Goal: Navigation & Orientation: Find specific page/section

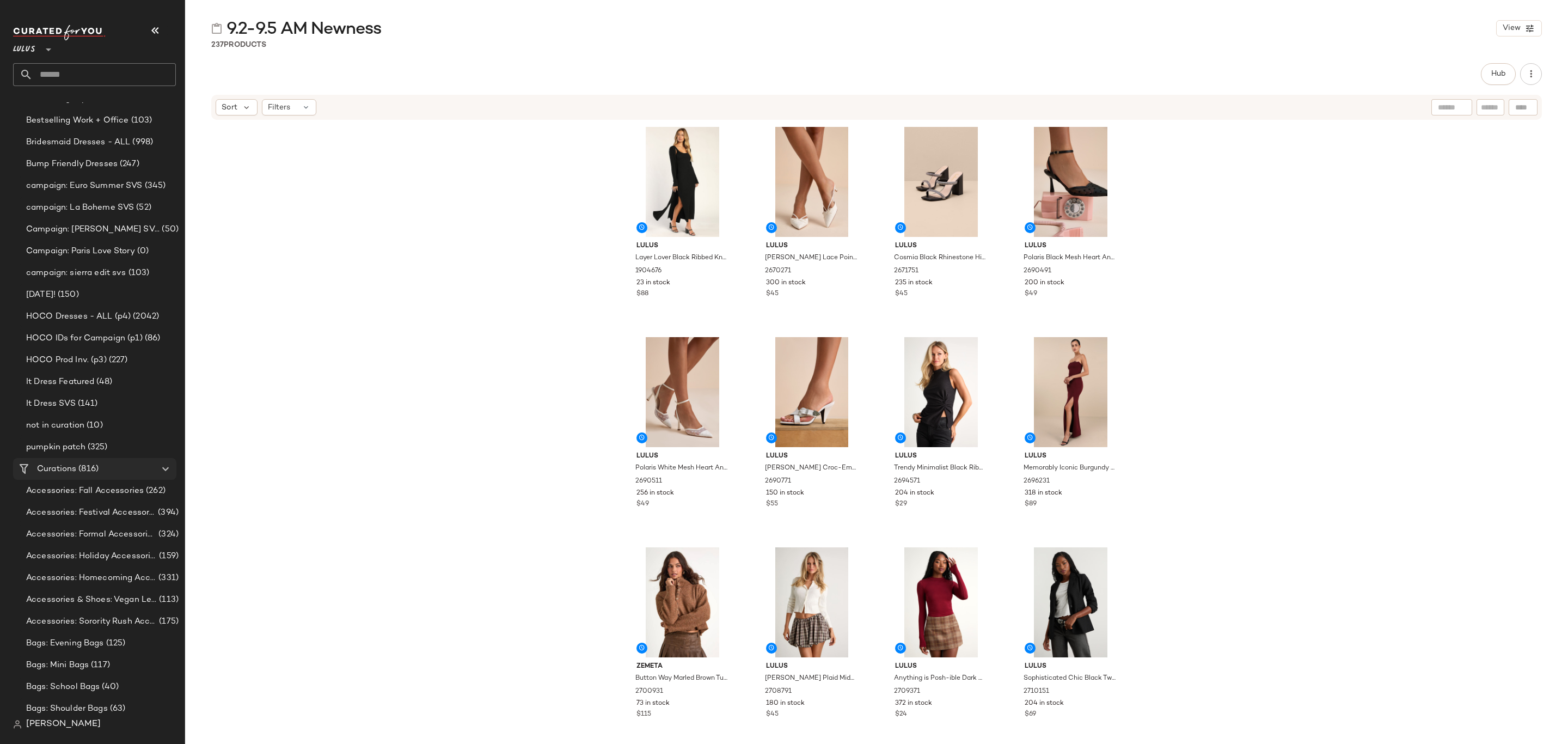
scroll to position [736, 0]
click at [95, 407] on span "(816)" at bounding box center [87, 402] width 22 height 12
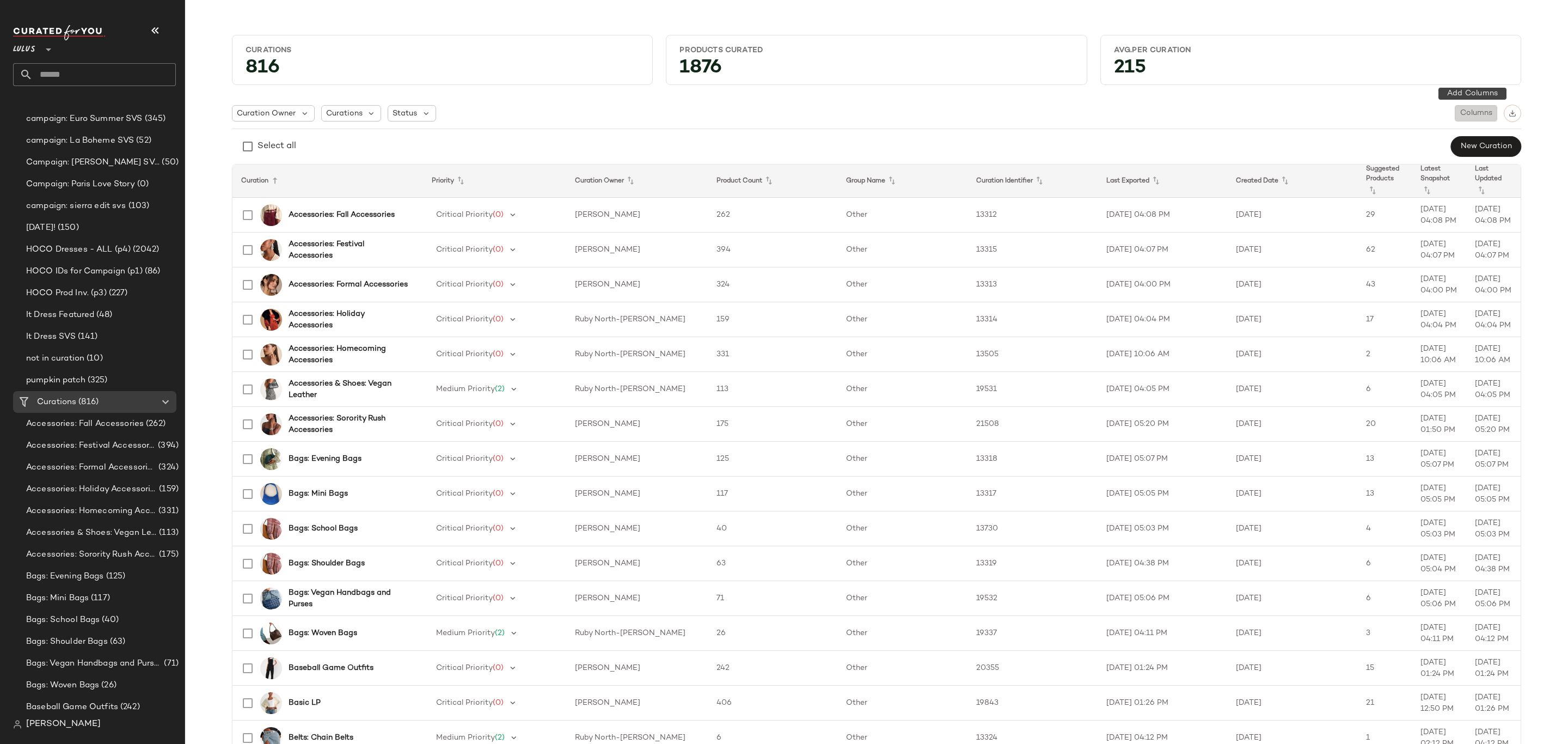
click at [1478, 115] on span "Columns" at bounding box center [1477, 113] width 33 height 9
click at [1392, 163] on label "Auto Maintenance" at bounding box center [1418, 162] width 72 height 21
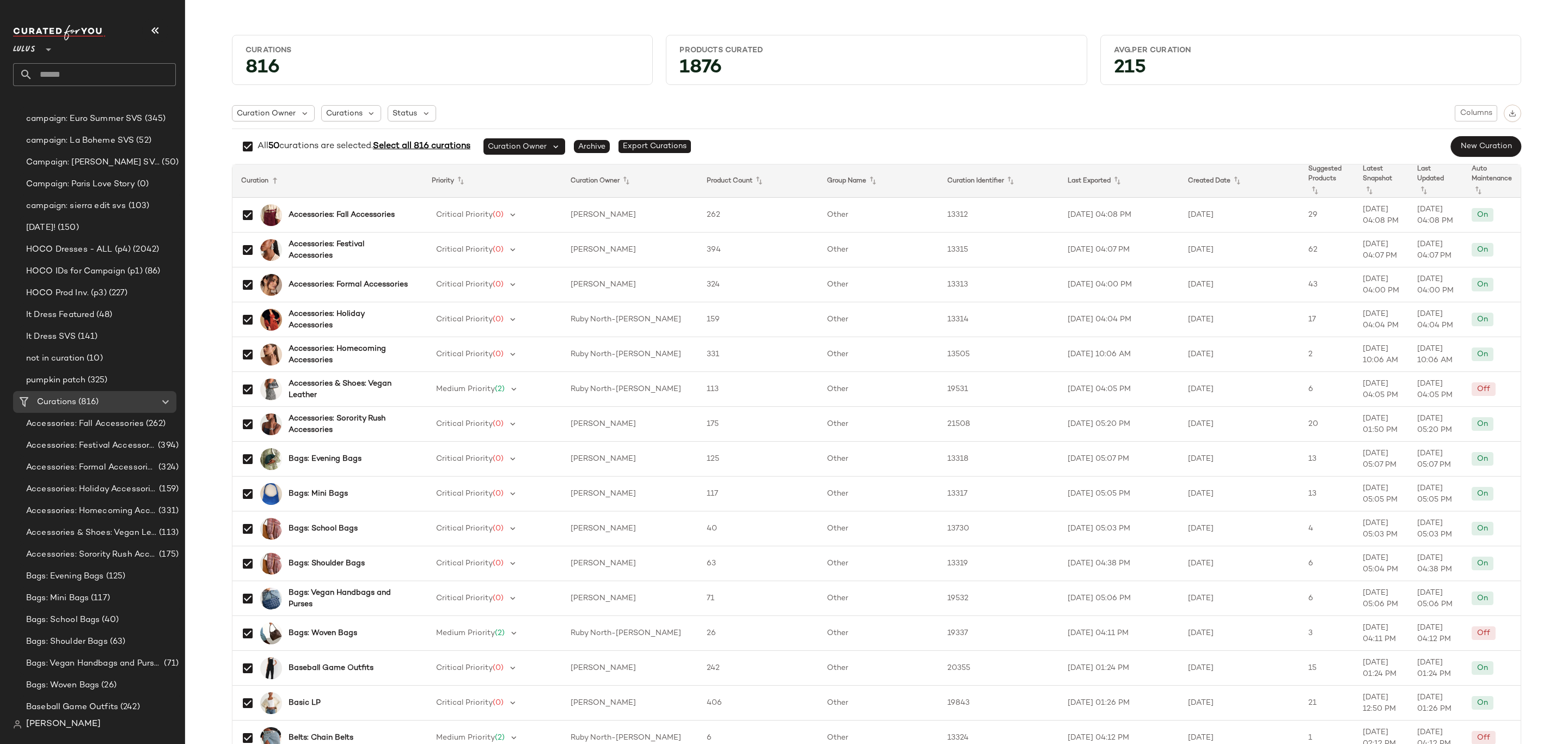
click at [433, 147] on span "Select all 816 curations" at bounding box center [422, 146] width 97 height 9
click at [1509, 111] on img "button" at bounding box center [1512, 113] width 7 height 7
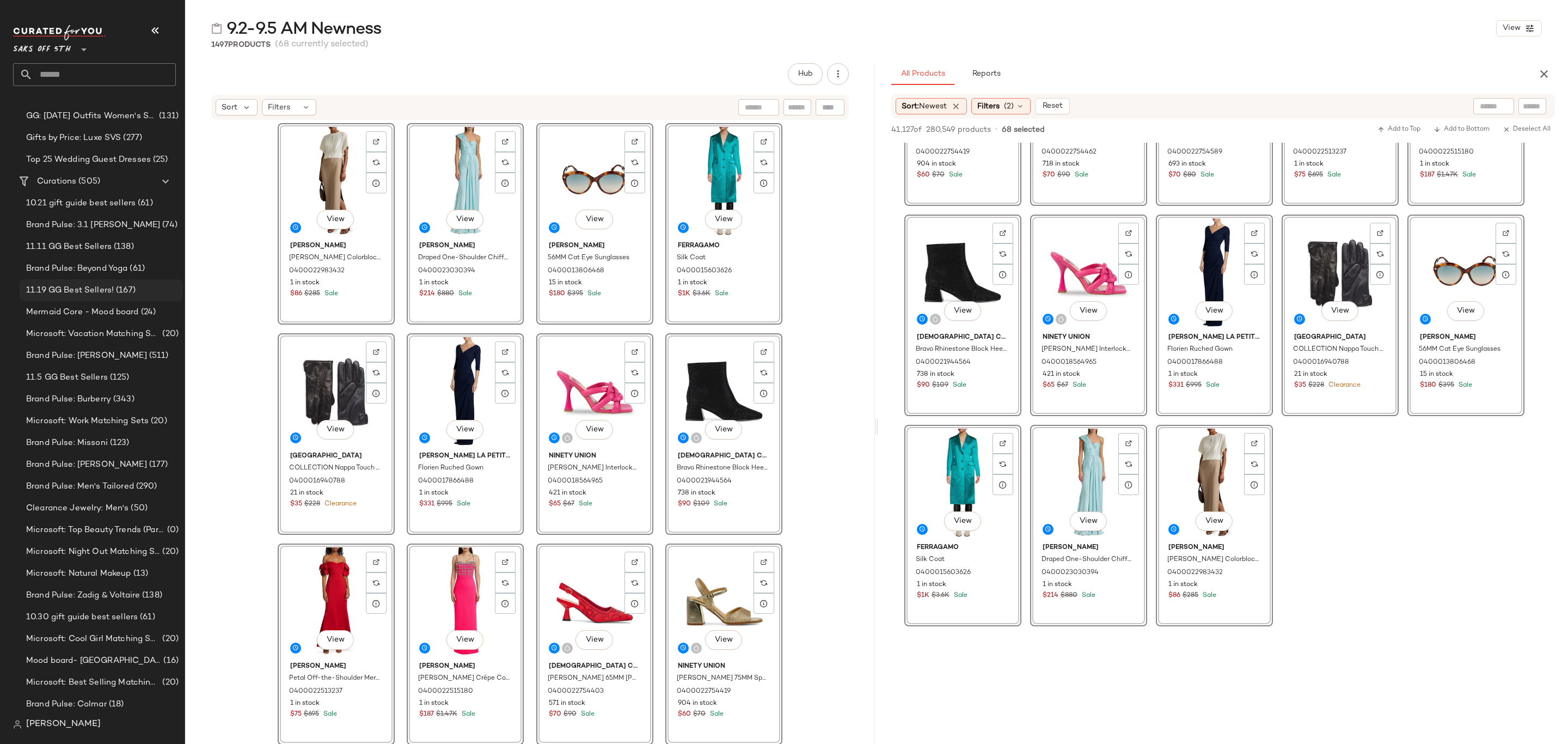
scroll to position [572, 0]
click at [91, 199] on span "(505)" at bounding box center [88, 194] width 24 height 12
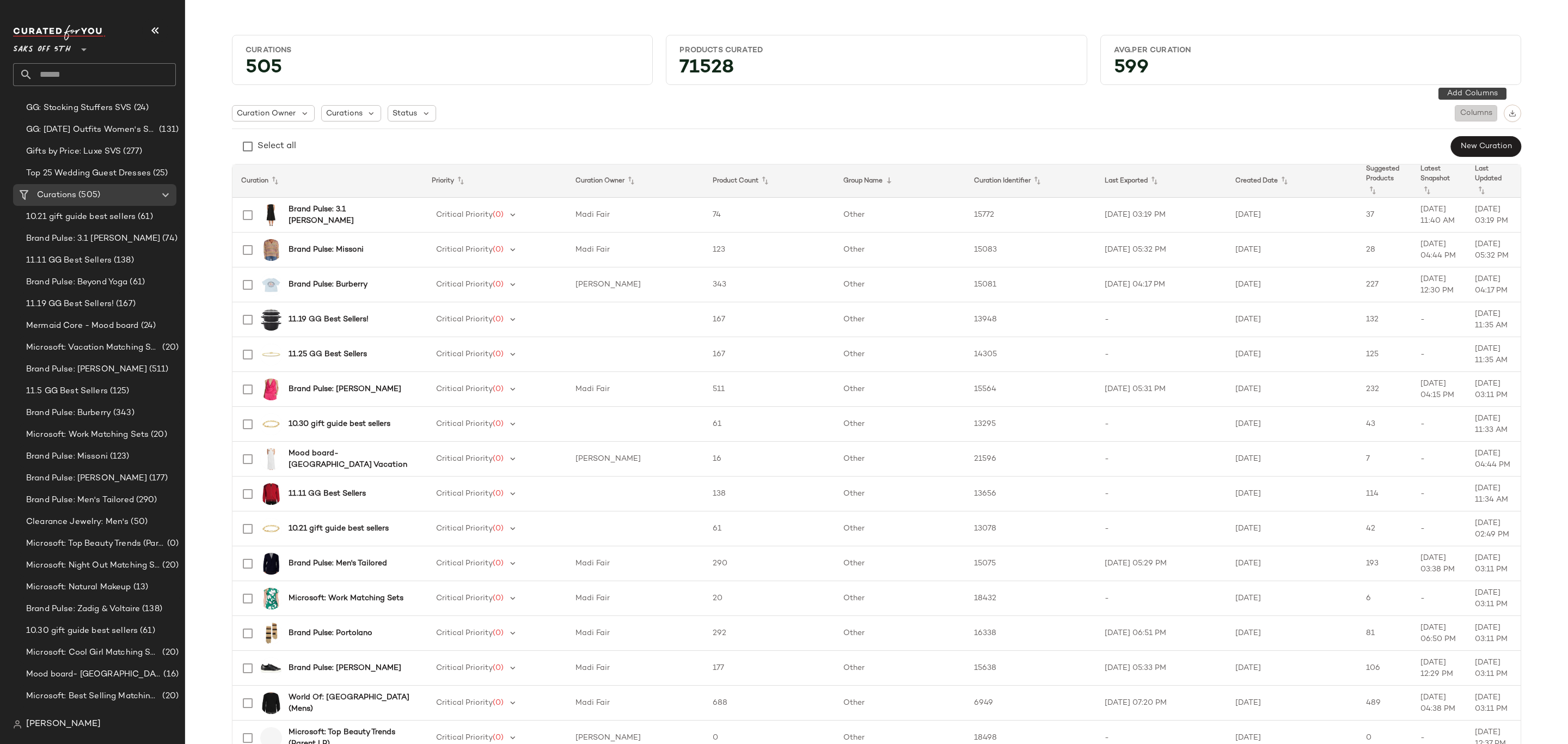
click at [1463, 119] on button "Columns" at bounding box center [1477, 114] width 43 height 16
click at [1412, 157] on label "Auto Maintenance" at bounding box center [1418, 162] width 72 height 21
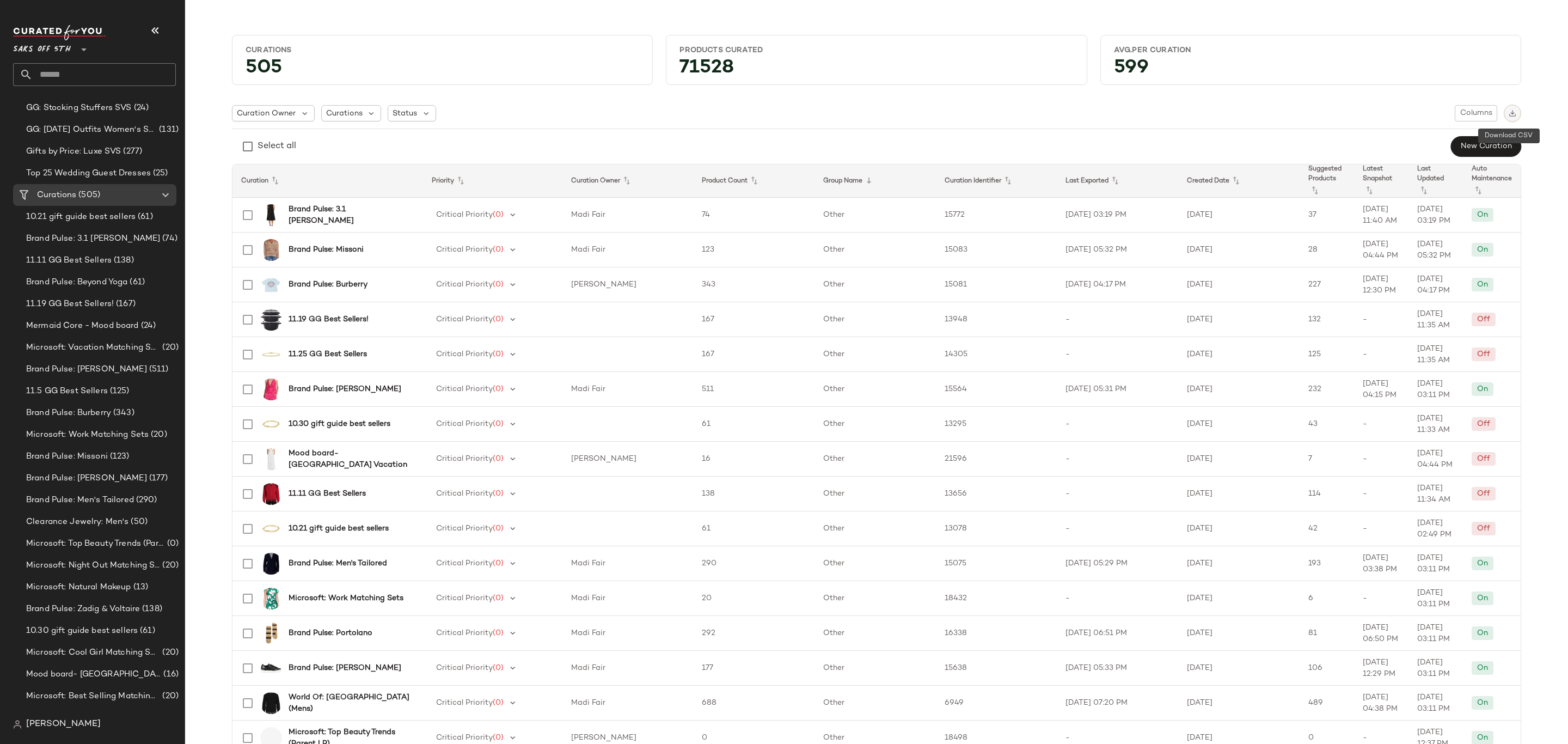
click at [1511, 111] on img "button" at bounding box center [1512, 113] width 7 height 7
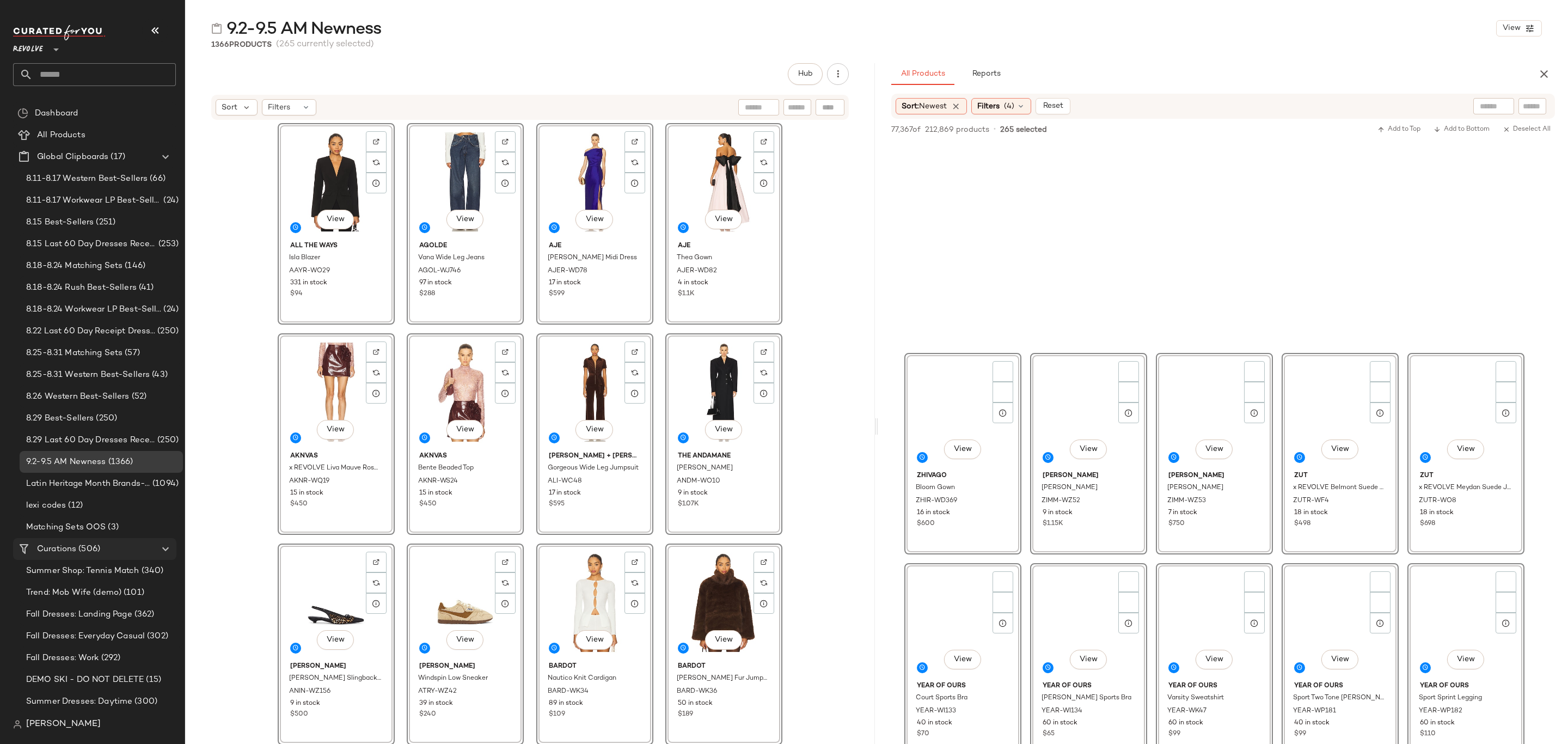
click at [79, 546] on span "(506)" at bounding box center [88, 549] width 24 height 12
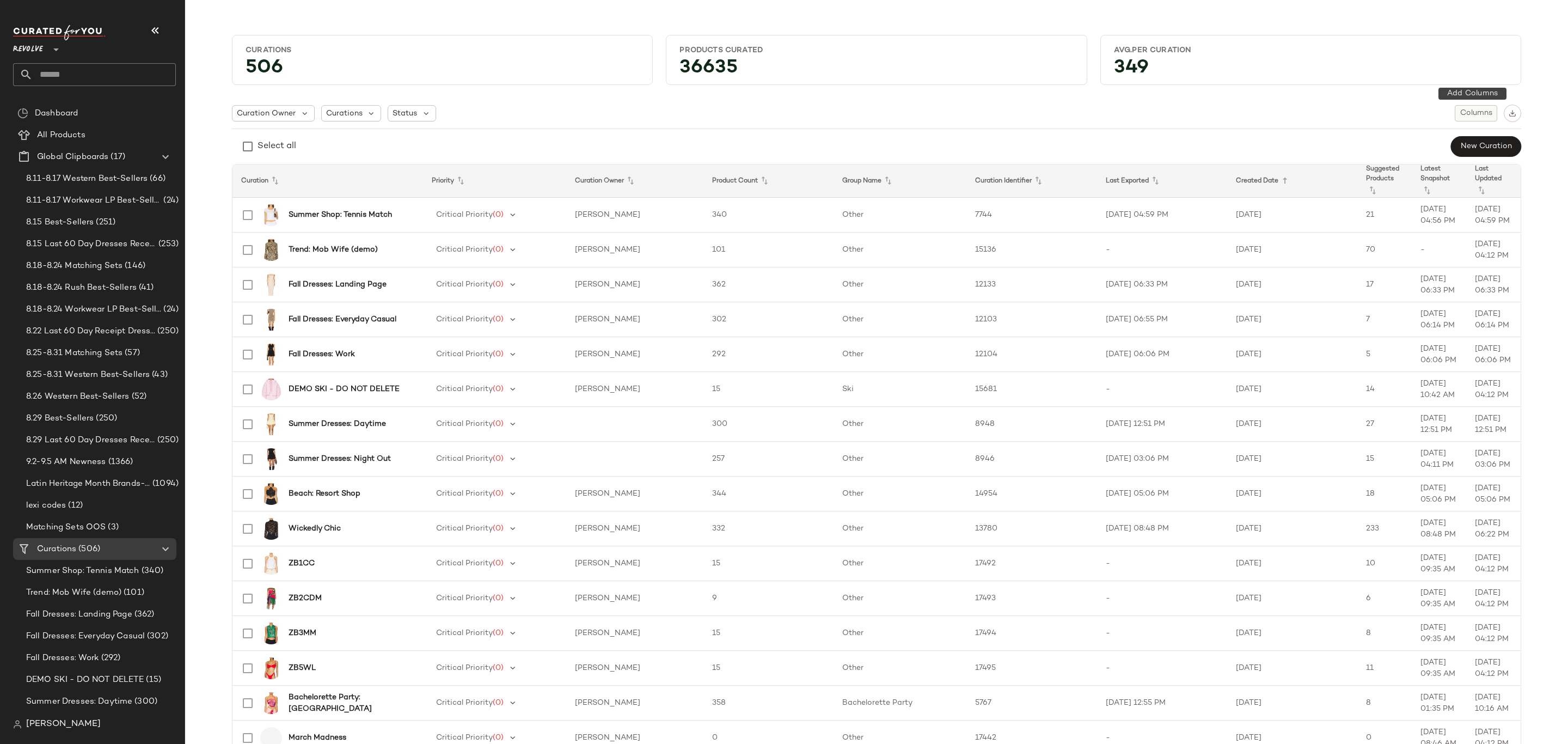
click at [1473, 108] on button "Columns" at bounding box center [1477, 114] width 43 height 16
click at [1413, 165] on label "Auto Maintenance" at bounding box center [1418, 162] width 72 height 21
click at [1398, 111] on div "Curation Owner Curations Status Columns" at bounding box center [877, 113] width 1290 height 17
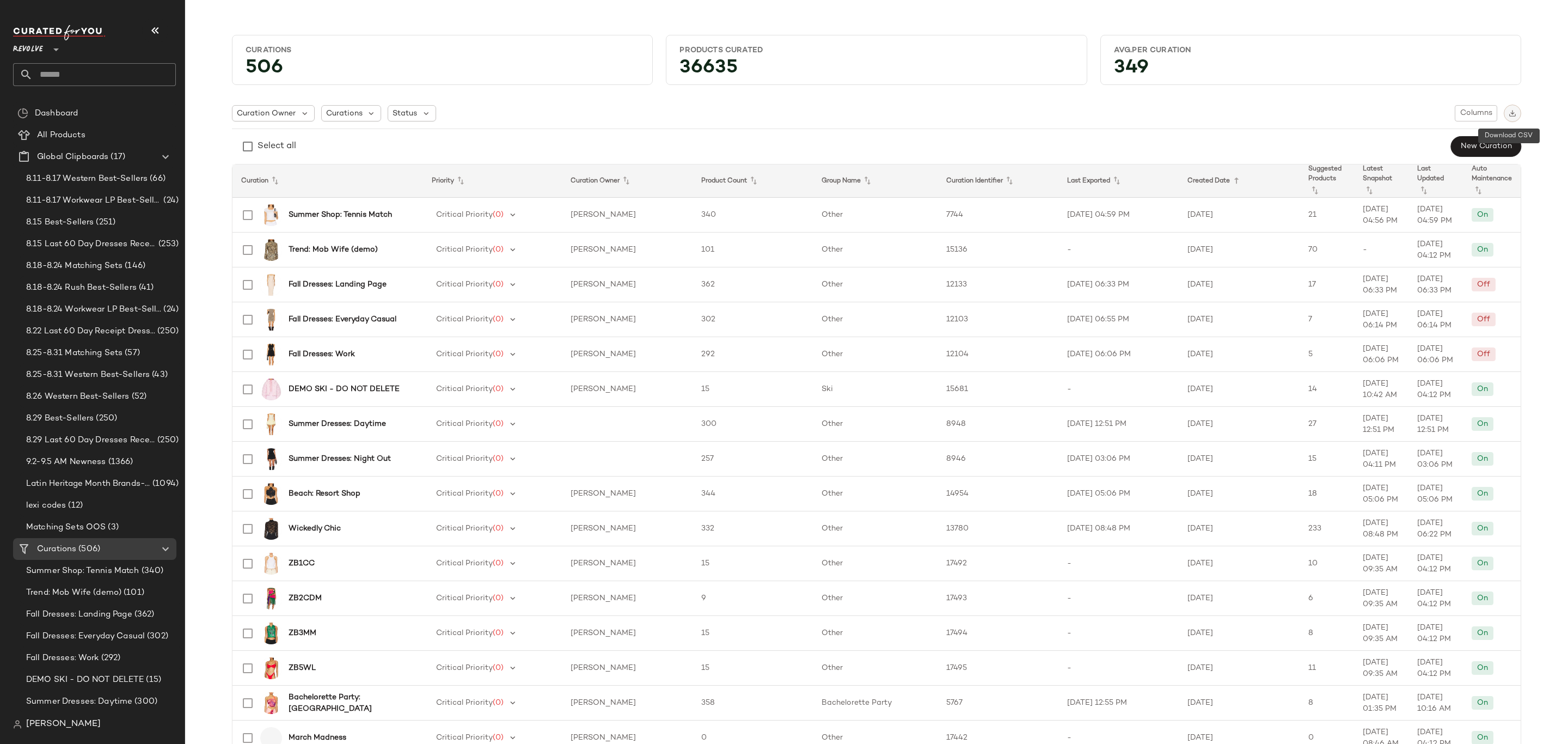
click at [1509, 115] on img "button" at bounding box center [1512, 113] width 7 height 7
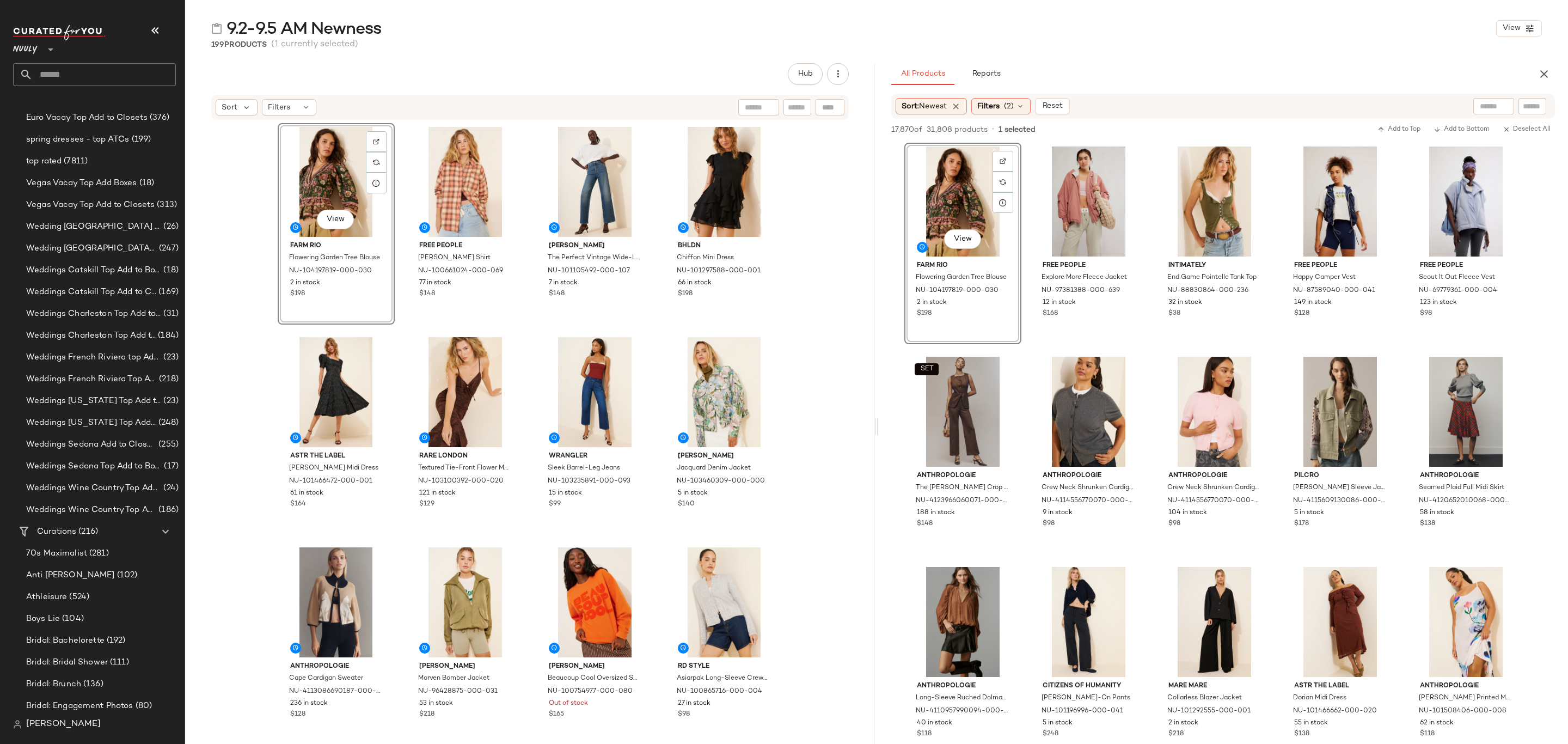
scroll to position [653, 0]
click at [100, 398] on div "Curations (216)" at bounding box center [95, 396] width 123 height 12
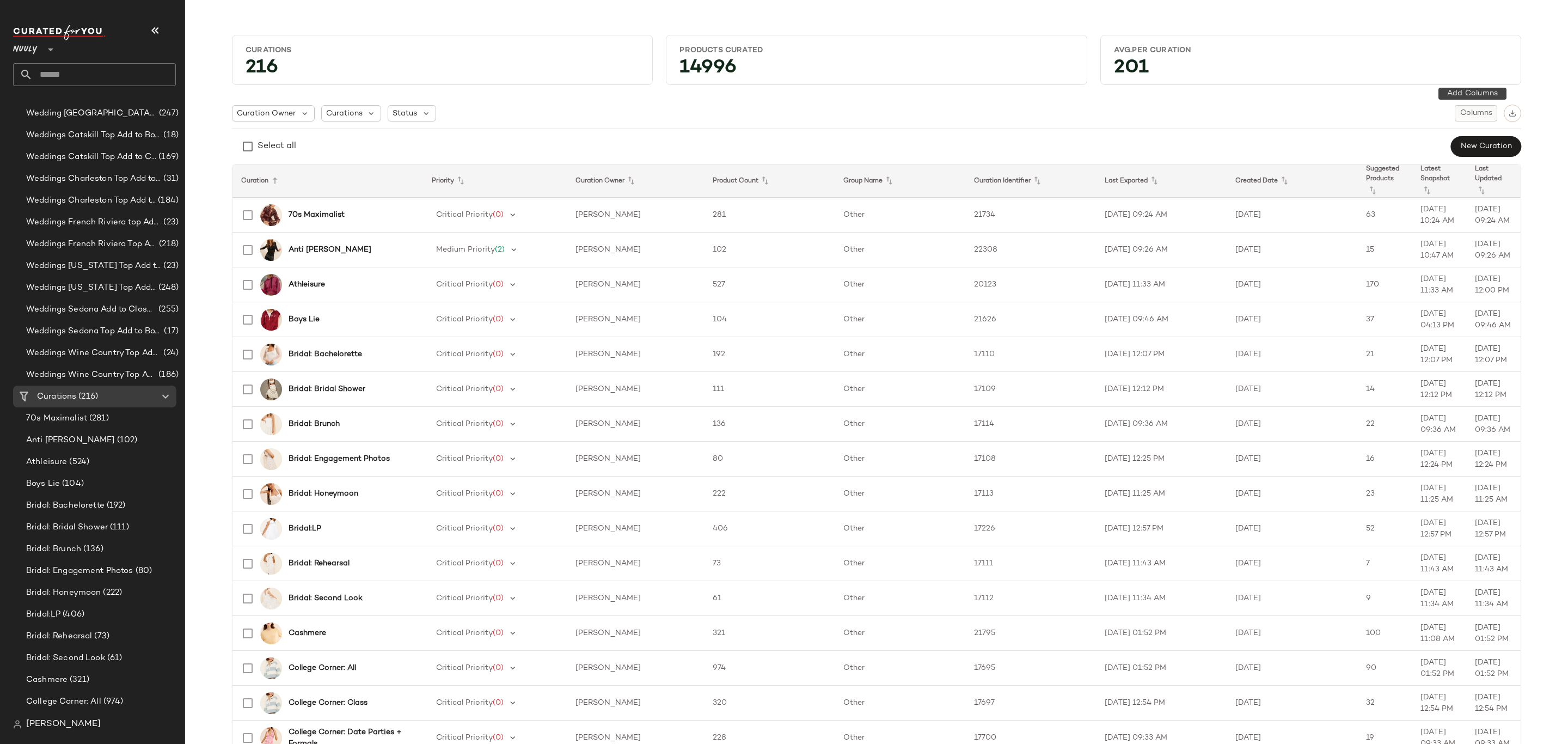
click at [1469, 113] on span "Columns" at bounding box center [1477, 113] width 33 height 9
click at [1420, 161] on label "Auto Maintenance" at bounding box center [1418, 162] width 72 height 21
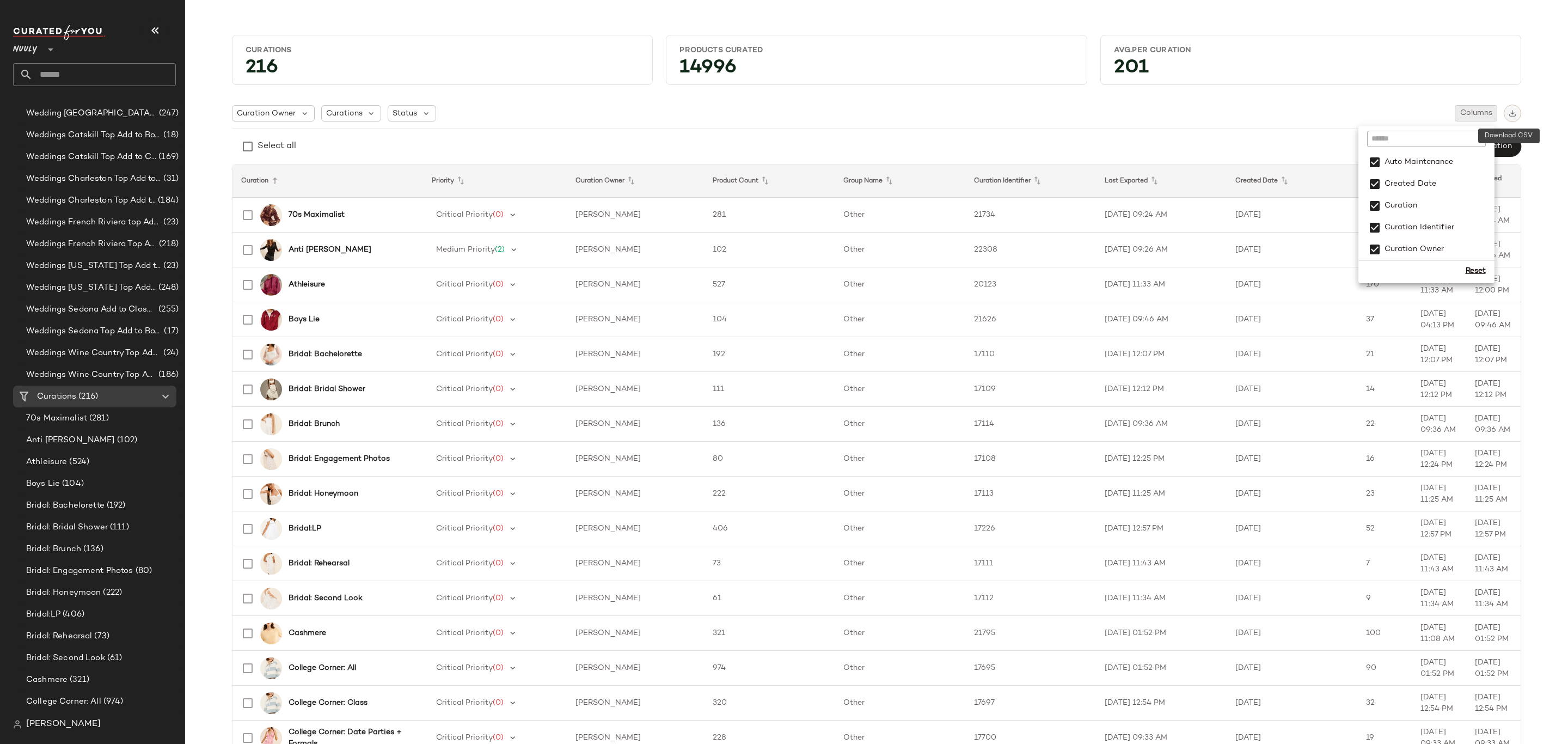
click at [1510, 114] on img "button" at bounding box center [1512, 113] width 7 height 7
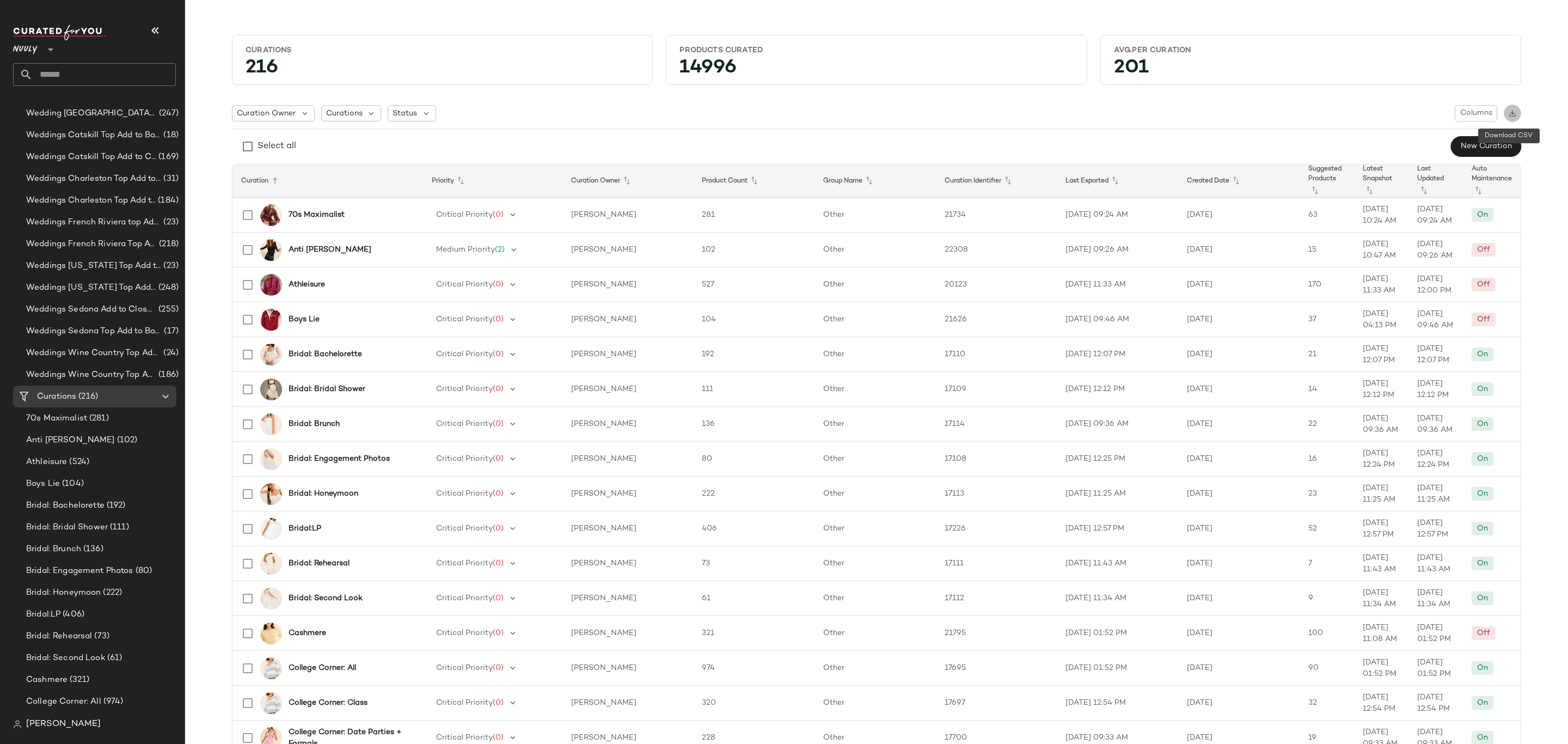
click at [1509, 110] on img "button" at bounding box center [1512, 113] width 7 height 7
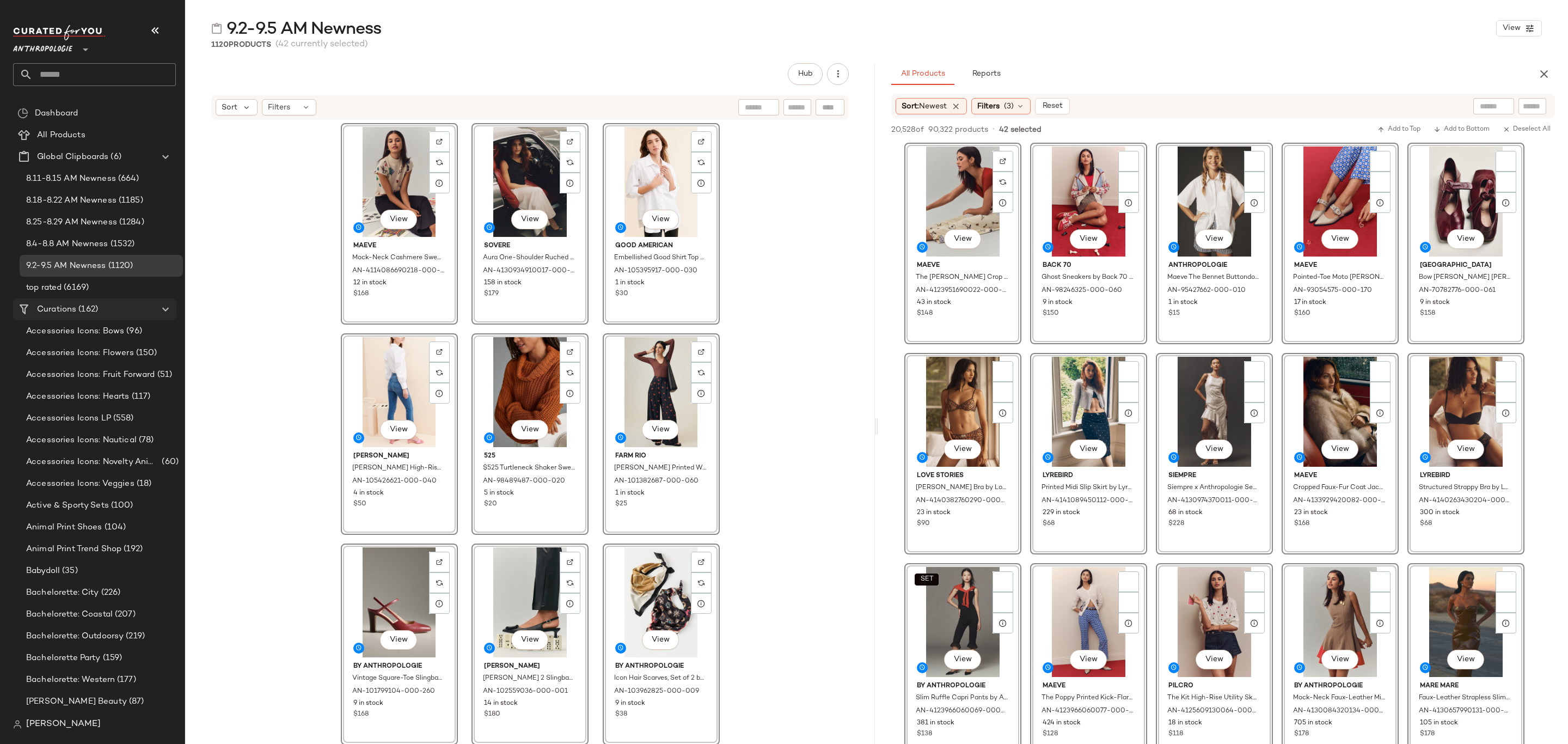
scroll to position [1552, 0]
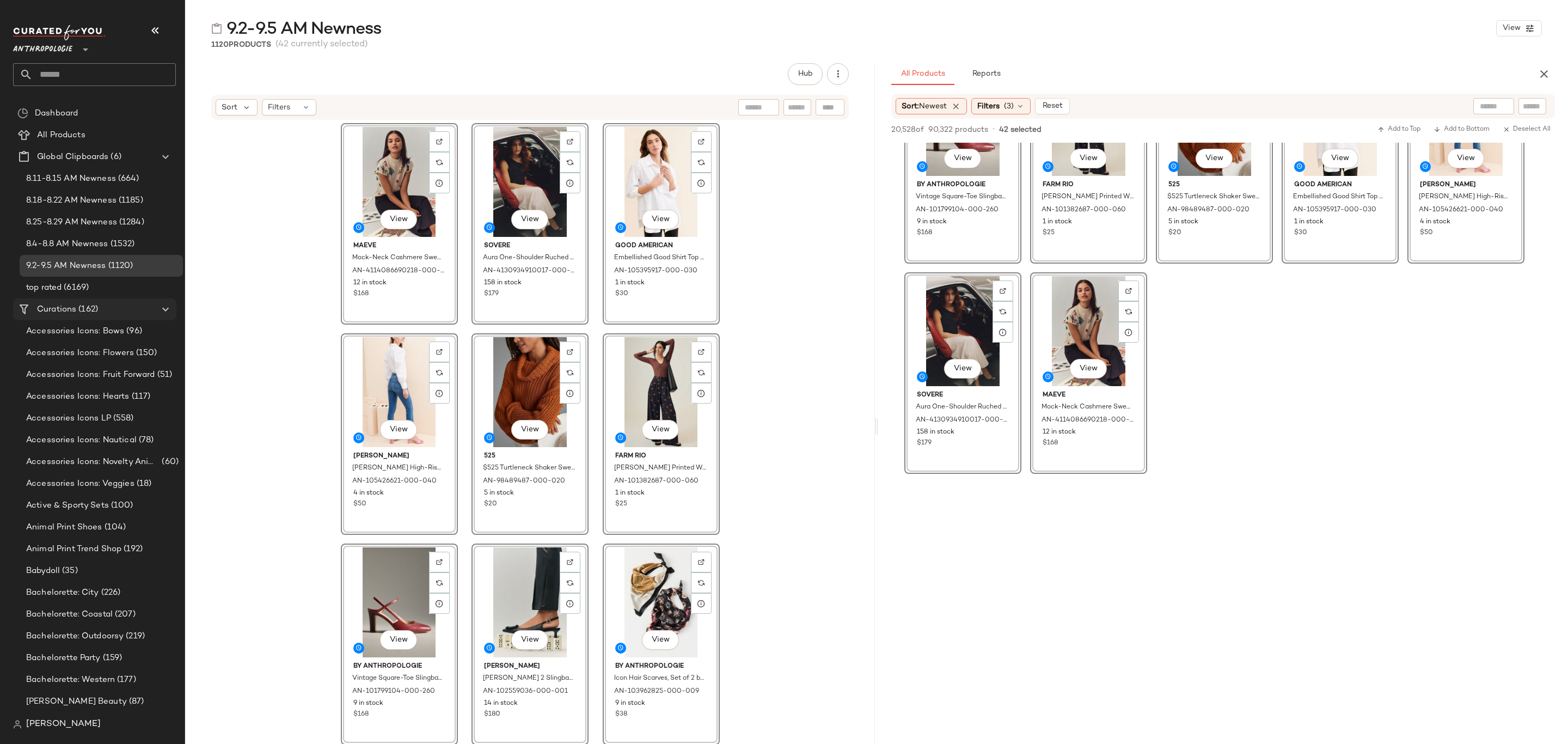
click at [63, 307] on span "Curations" at bounding box center [57, 309] width 40 height 12
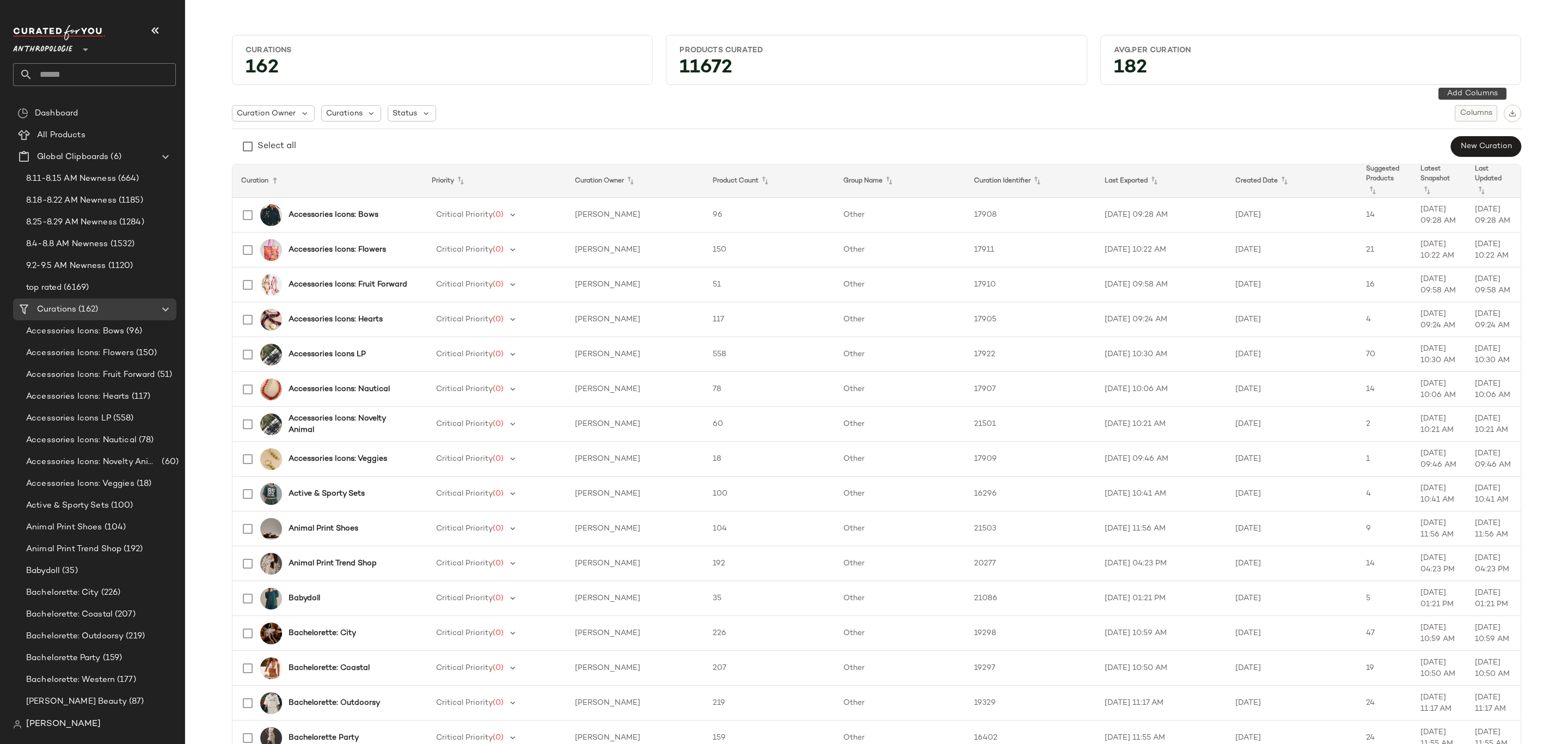
click at [1482, 114] on span "Columns" at bounding box center [1477, 113] width 33 height 9
click at [1403, 162] on label "Auto Maintenance" at bounding box center [1418, 162] width 72 height 21
click at [1289, 119] on div "Curation Owner Curations Status Columns" at bounding box center [877, 113] width 1290 height 17
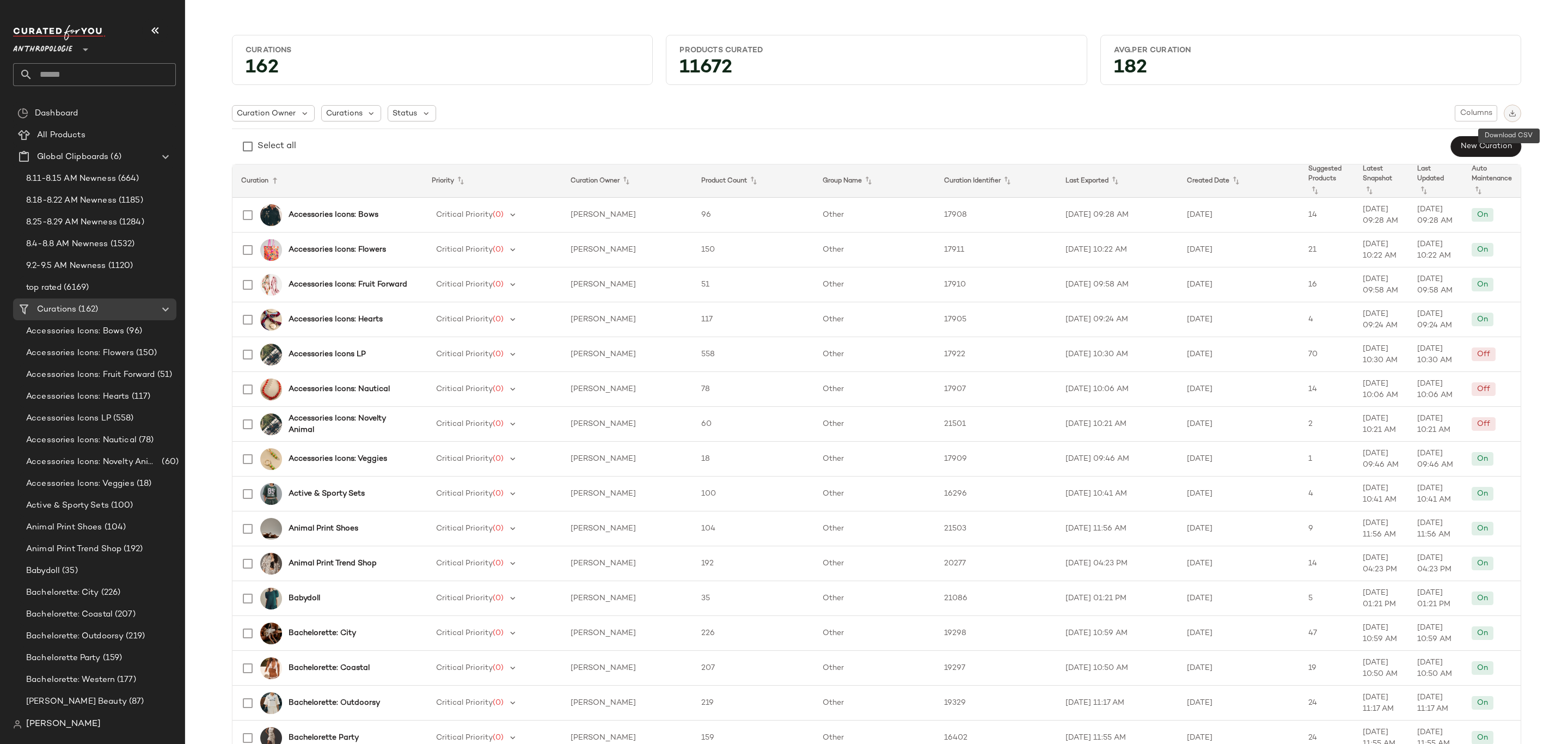
click at [1509, 113] on img "button" at bounding box center [1512, 113] width 7 height 7
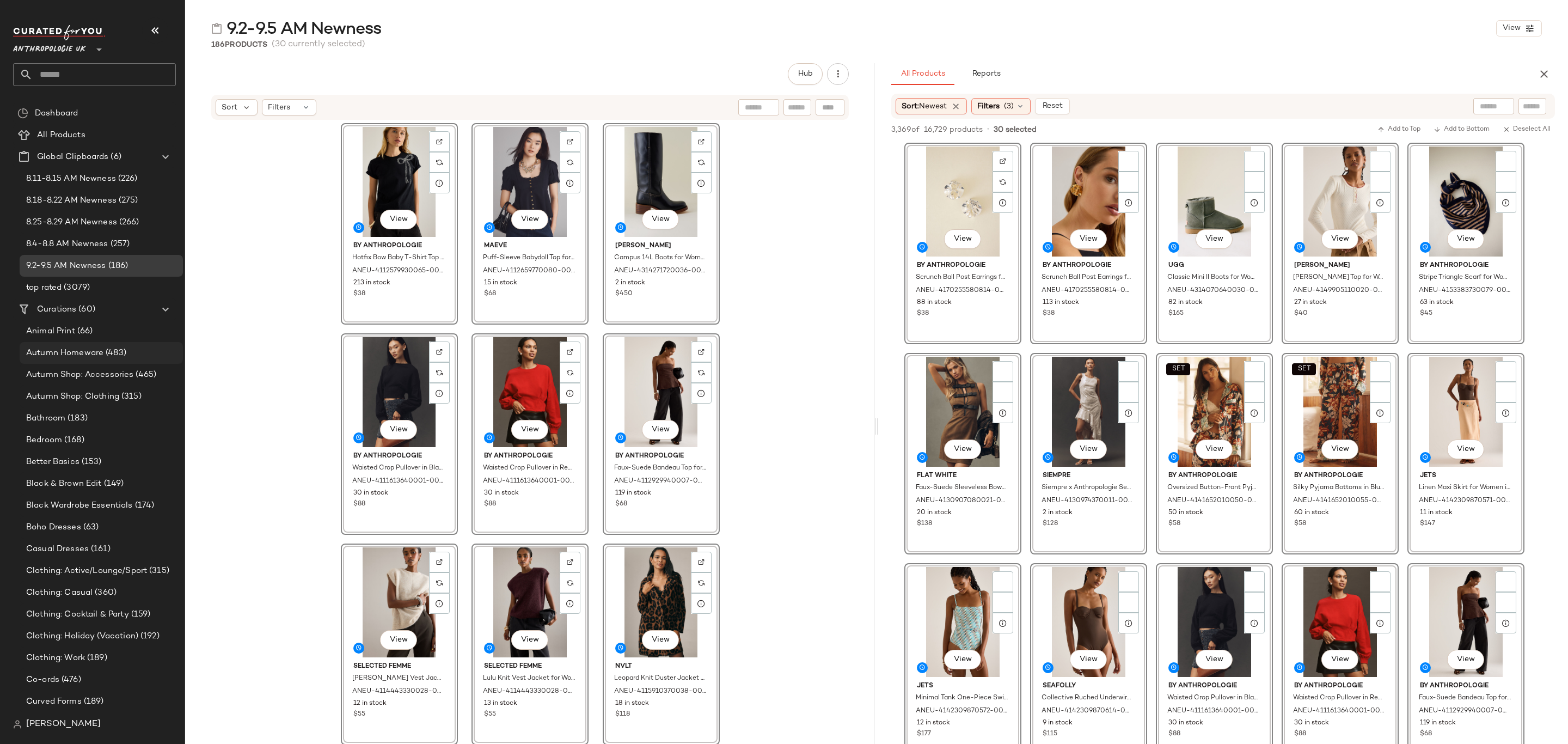
scroll to position [980, 0]
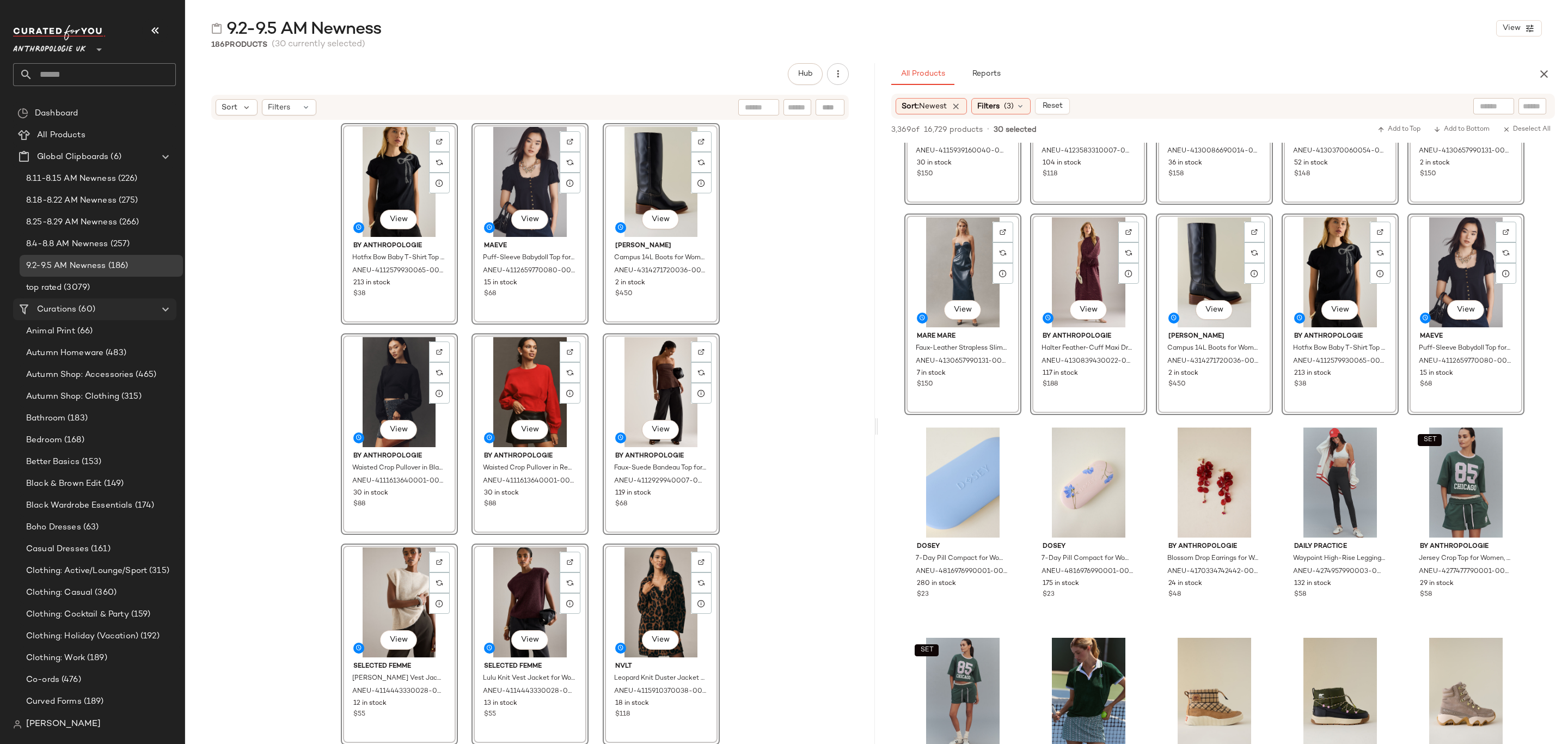
click at [96, 308] on div "Curations (60)" at bounding box center [95, 309] width 123 height 12
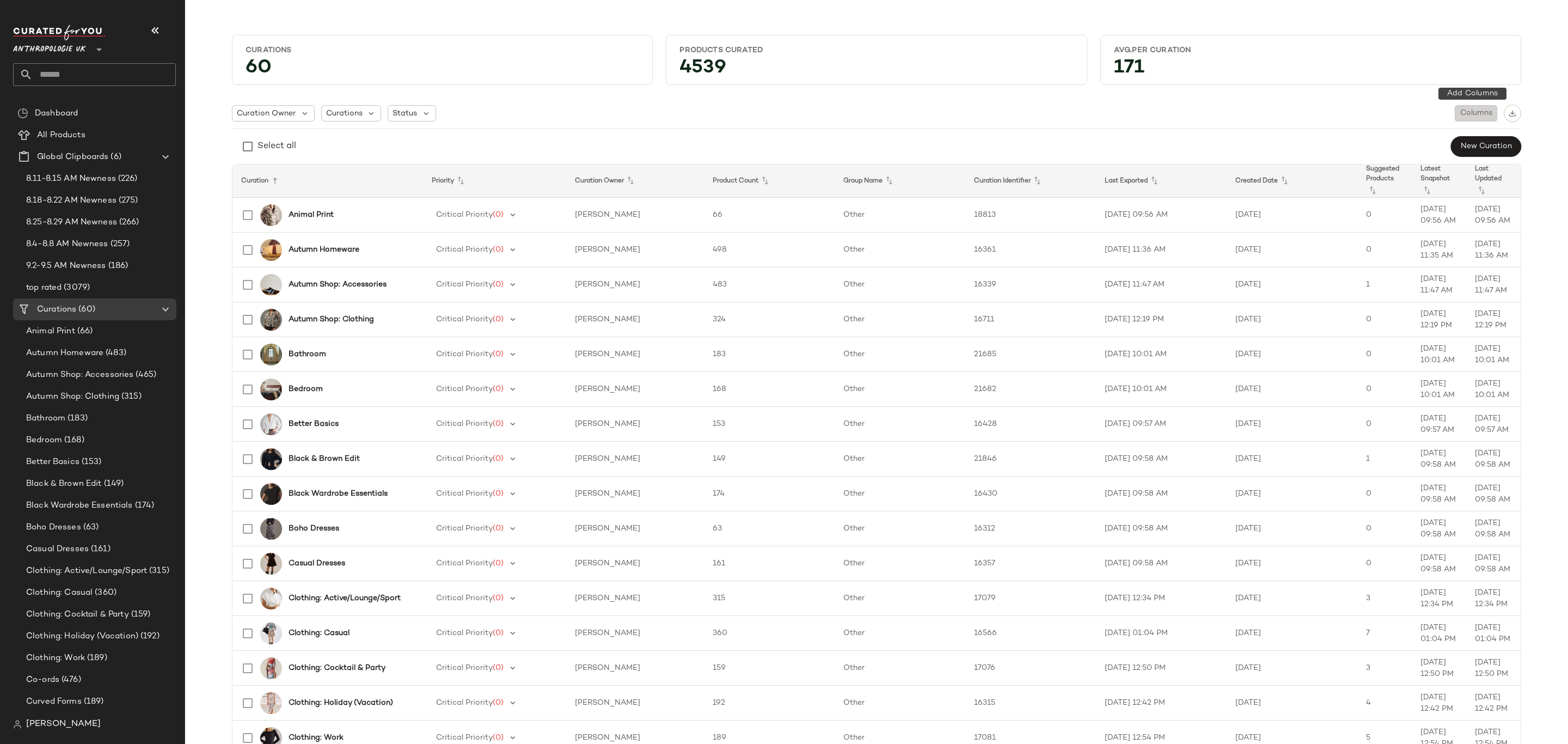
click at [1486, 113] on span "Columns" at bounding box center [1477, 113] width 33 height 9
click at [1426, 161] on label "Auto Maintenance" at bounding box center [1418, 162] width 72 height 21
click at [1289, 141] on div "Select all New Curation" at bounding box center [877, 147] width 1290 height 21
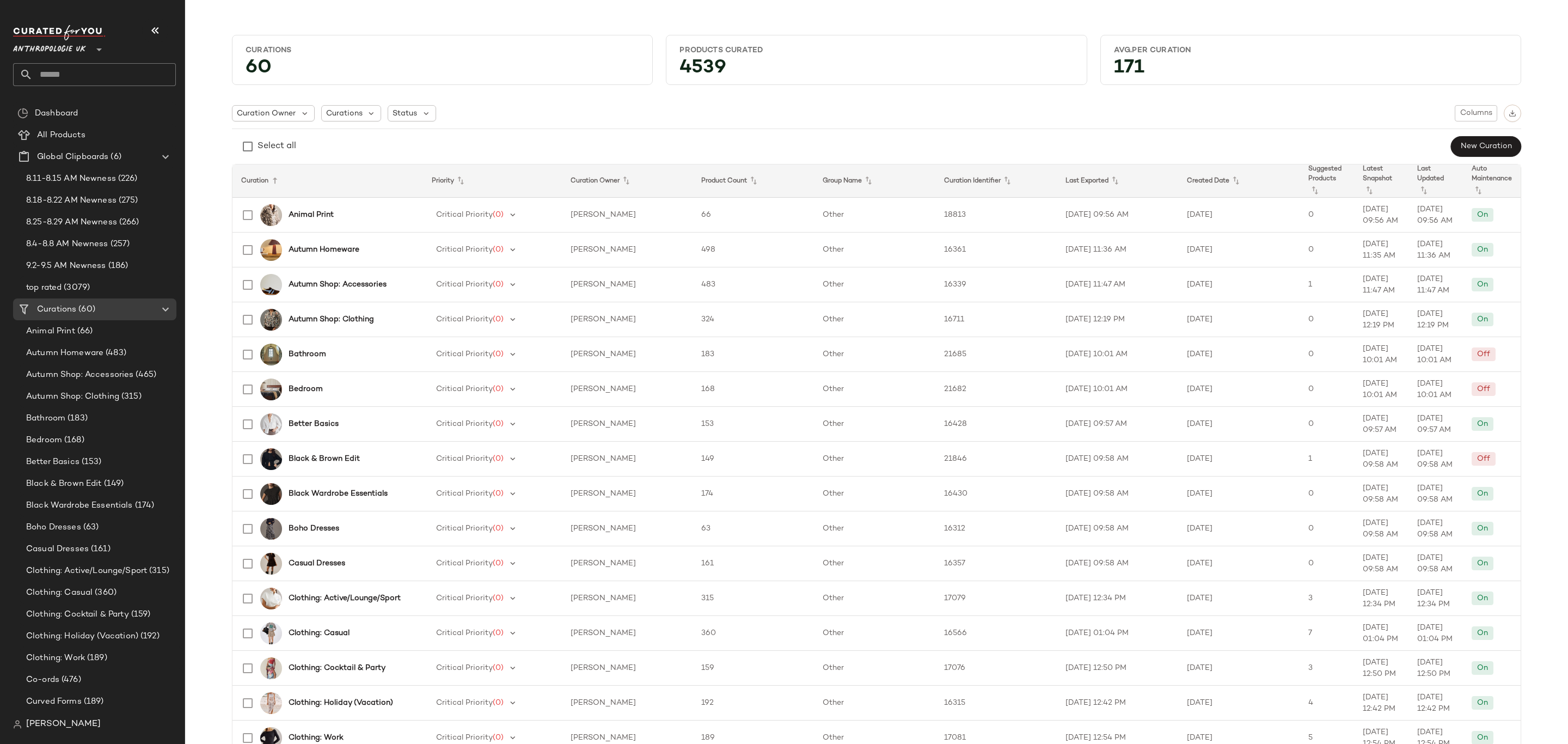
drag, startPoint x: 1235, startPoint y: 101, endPoint x: 1402, endPoint y: 118, distance: 167.9
click at [1509, 115] on img "button" at bounding box center [1512, 113] width 7 height 7
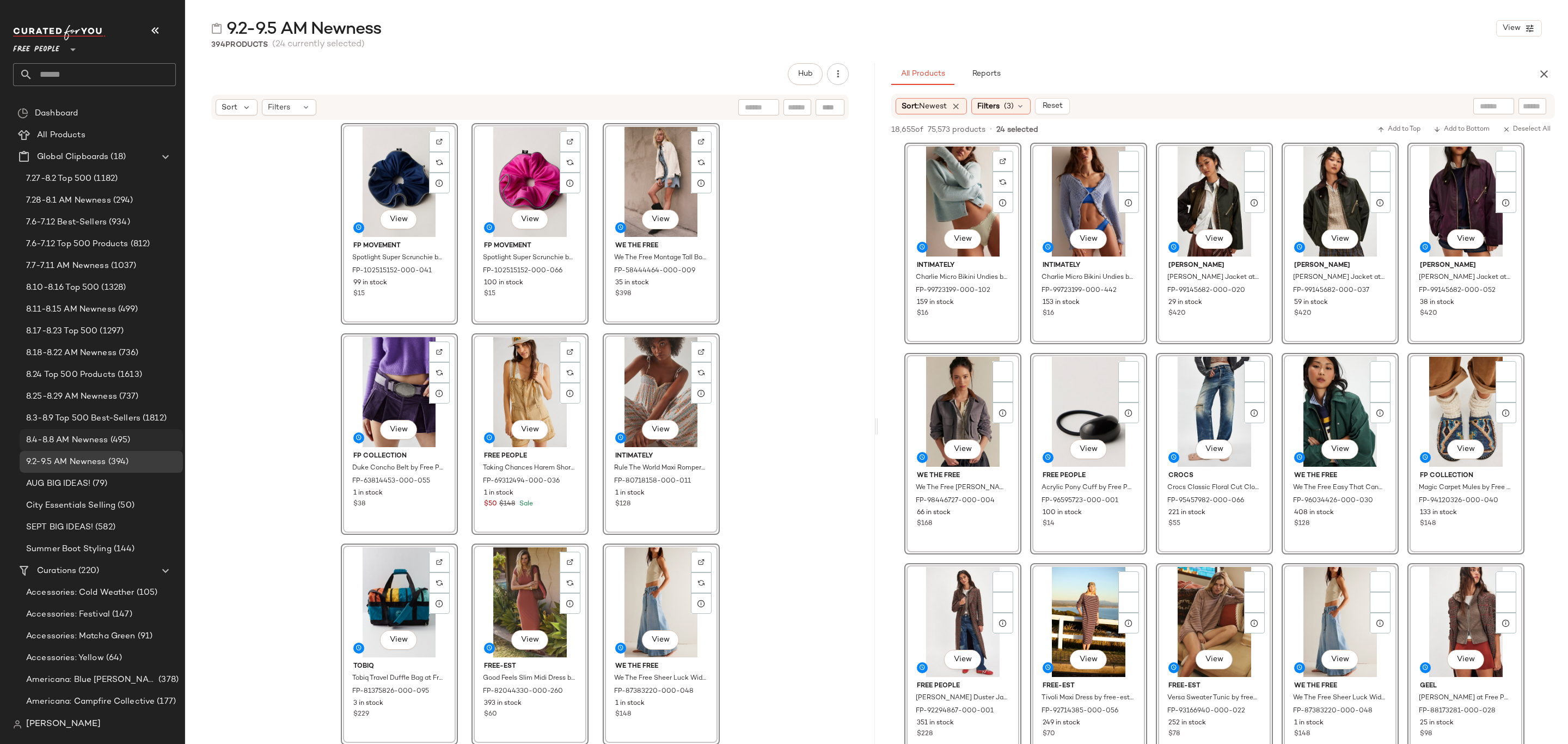
scroll to position [653, 0]
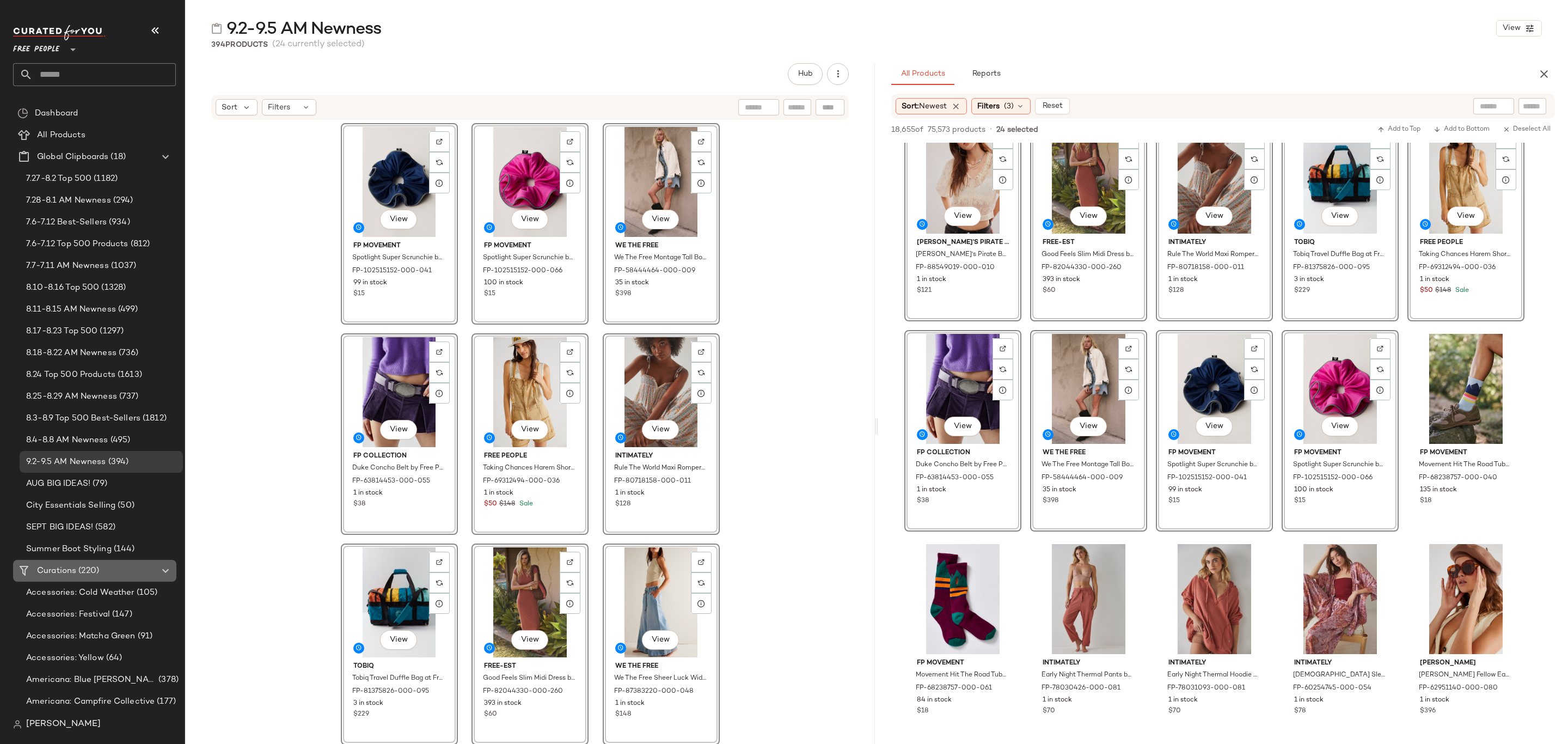
click at [114, 580] on Curations "Curations (220)" at bounding box center [95, 571] width 163 height 21
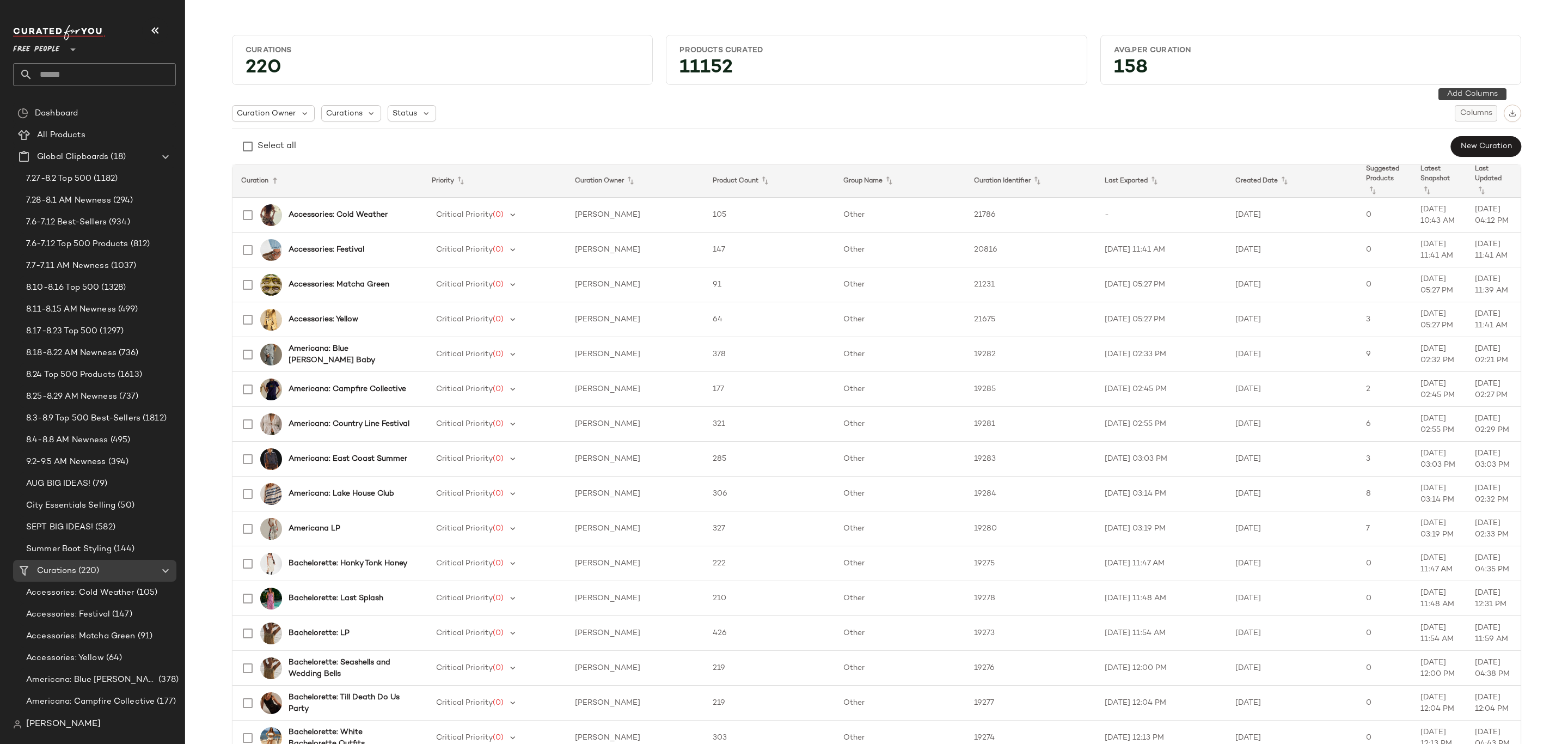
click at [1469, 114] on span "Columns" at bounding box center [1477, 113] width 33 height 9
click at [1426, 165] on label "Auto Maintenance" at bounding box center [1418, 162] width 72 height 21
click at [1311, 123] on div "Curation Owner Curations Status Columns Select all New Curation" at bounding box center [877, 131] width 1290 height 53
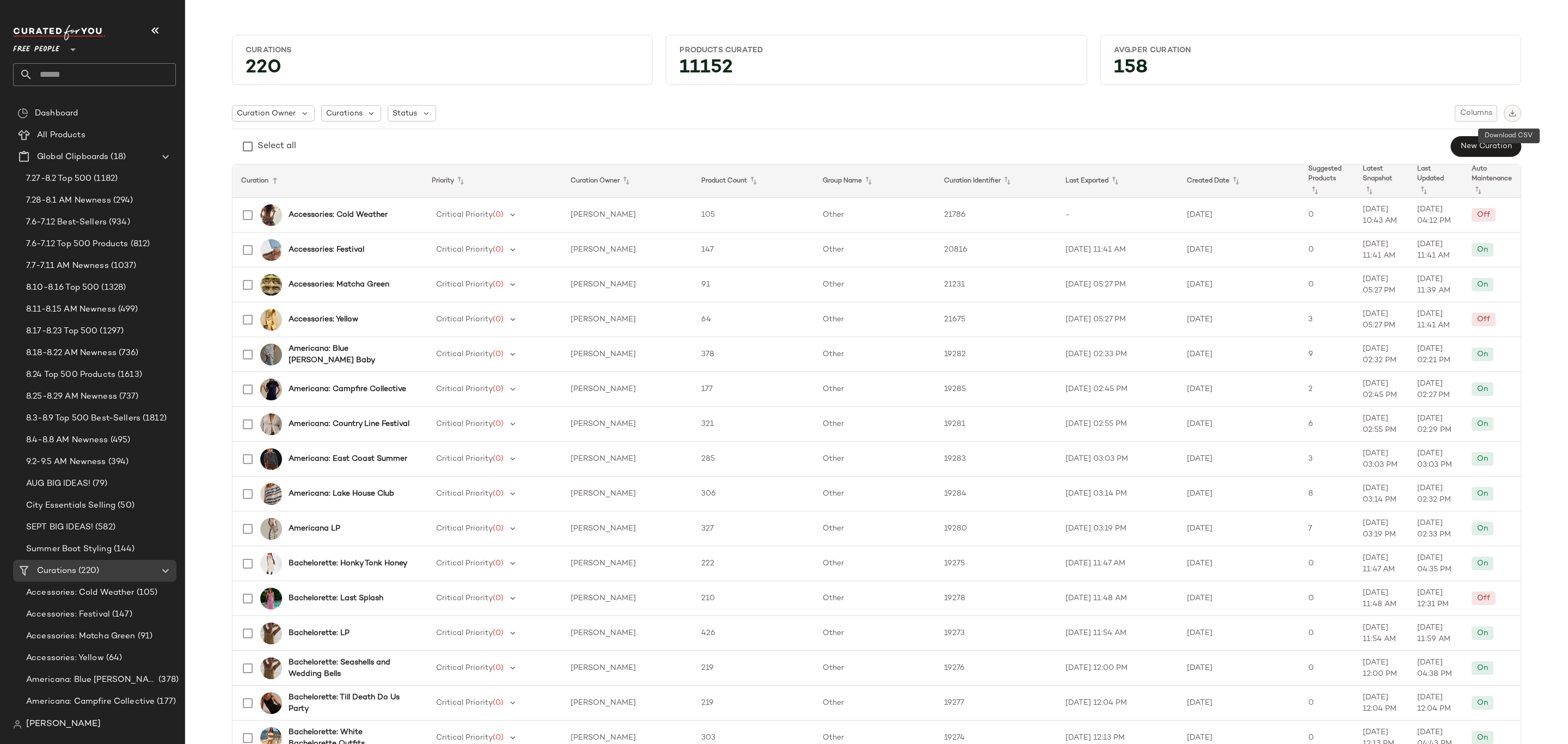
click at [1509, 110] on img "button" at bounding box center [1512, 113] width 7 height 7
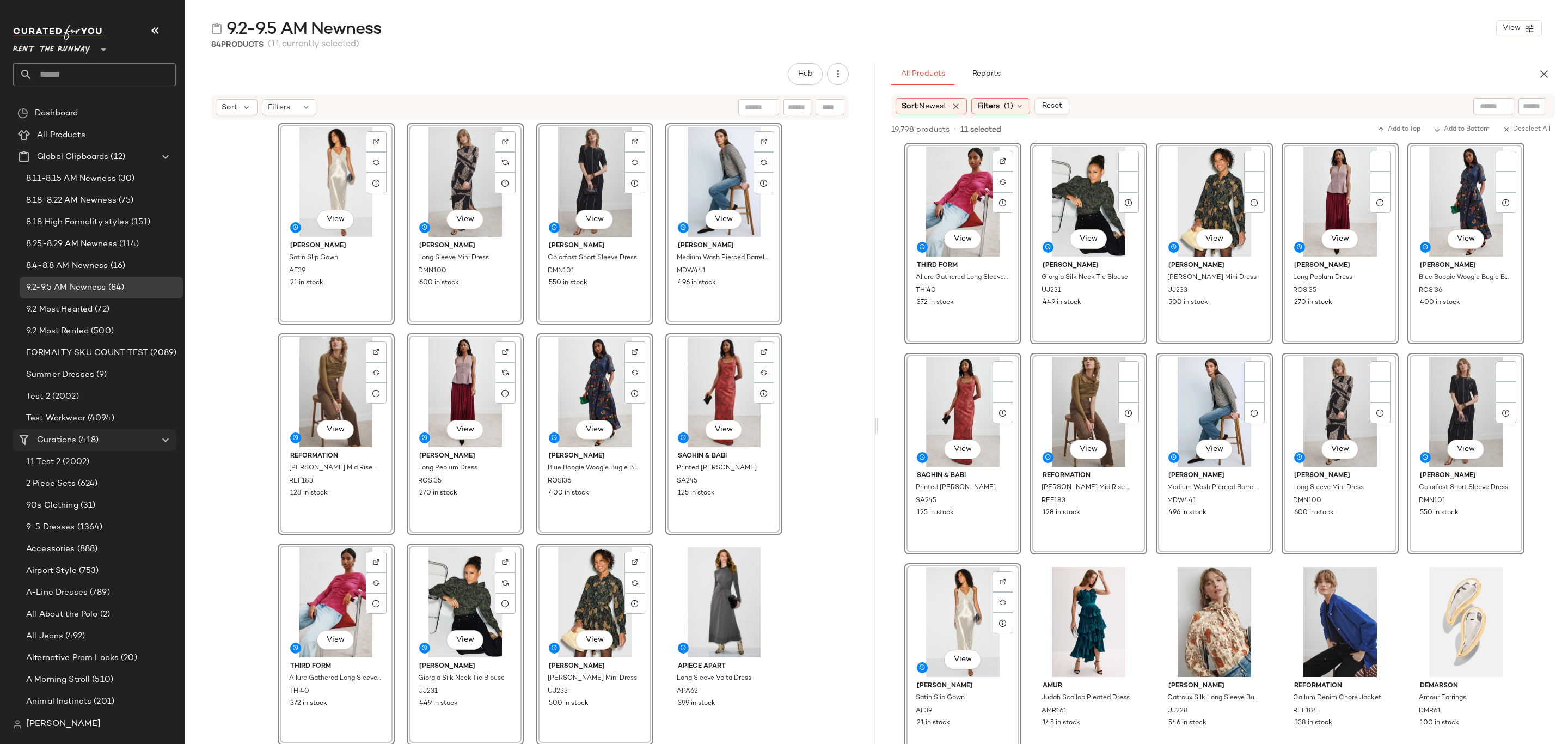
click at [90, 434] on span "(418)" at bounding box center [87, 440] width 22 height 12
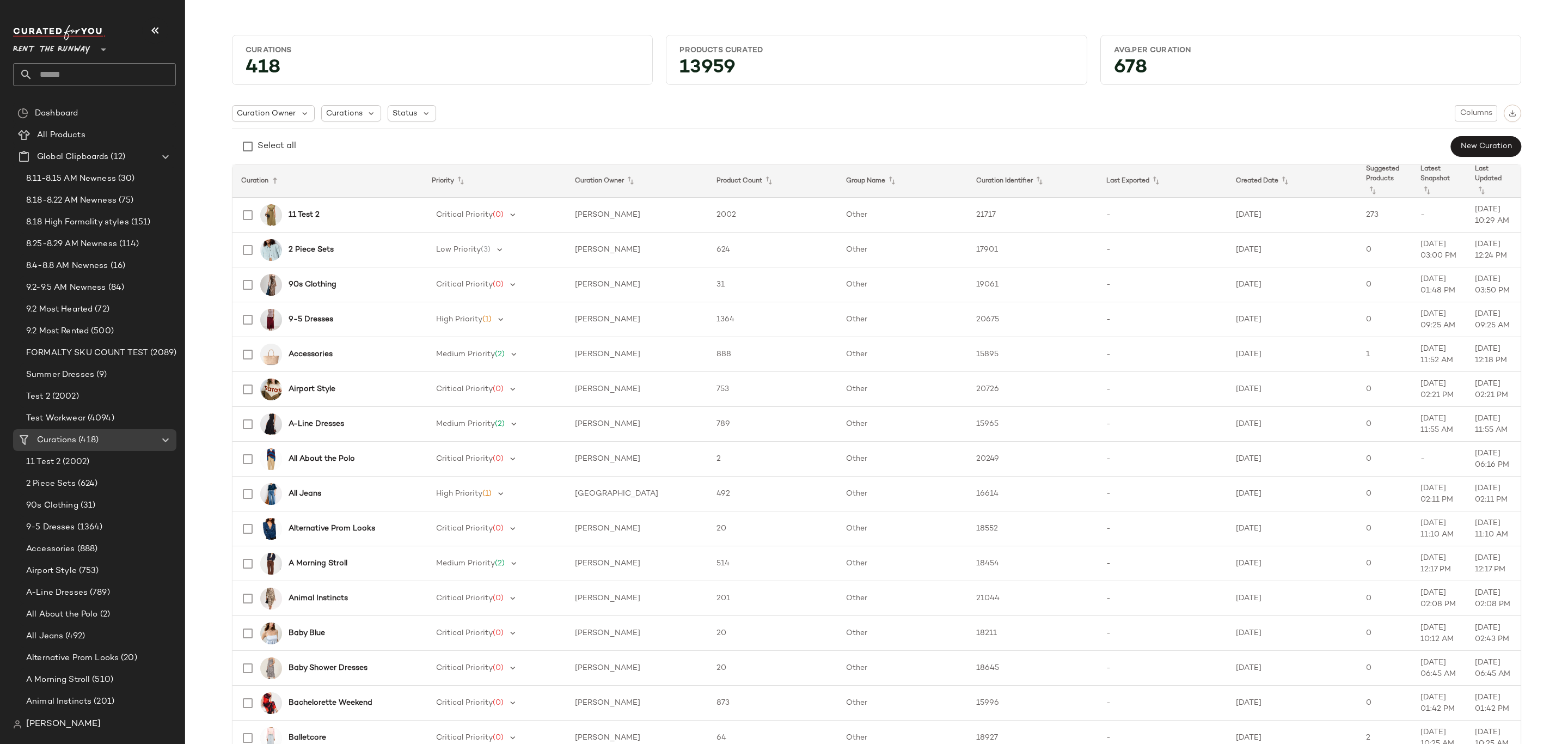
click at [1468, 61] on div "678" at bounding box center [1310, 70] width 411 height 20
click at [1473, 110] on span "Columns" at bounding box center [1477, 113] width 33 height 9
click at [1426, 161] on label "Auto Maintenance" at bounding box center [1418, 162] width 72 height 21
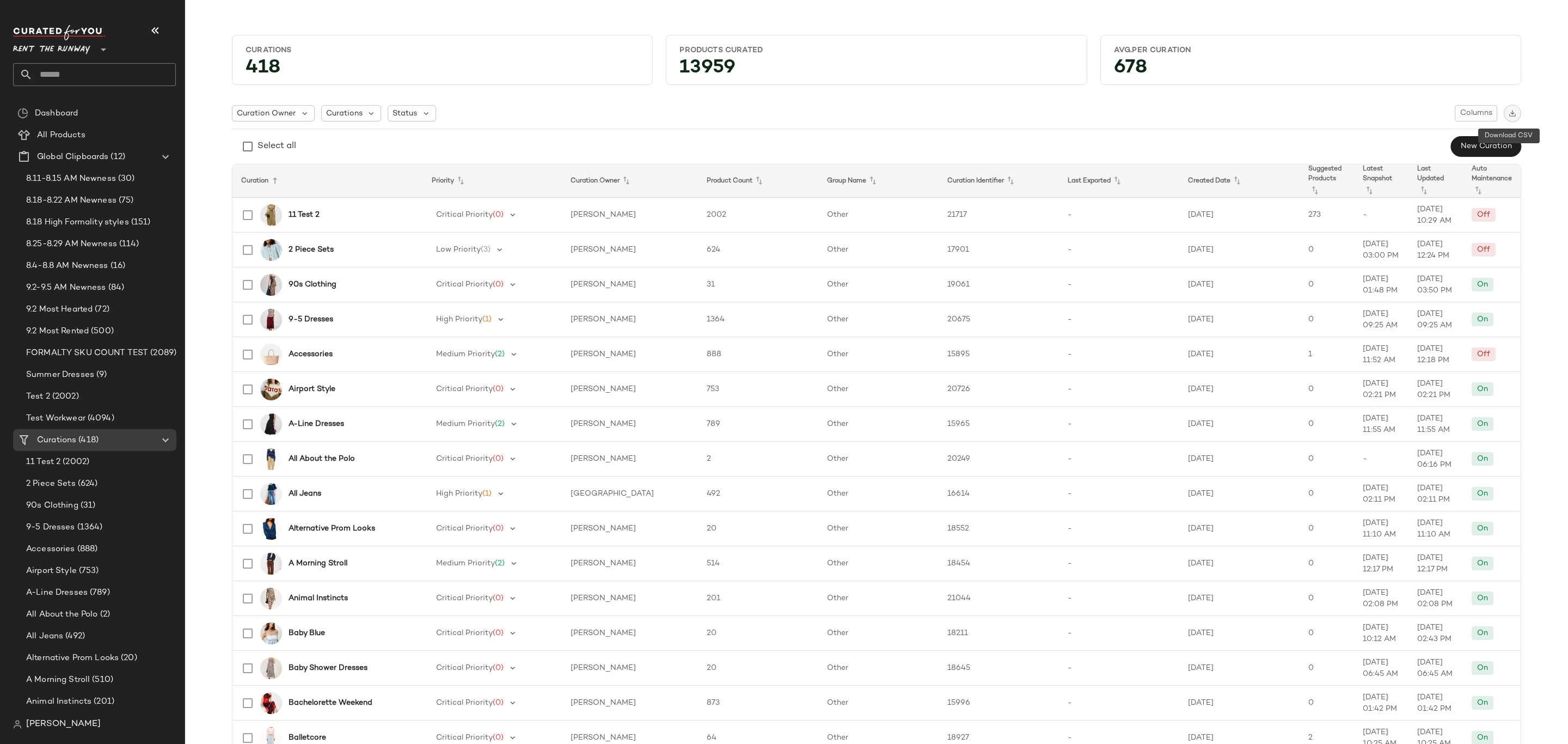
click at [1513, 111] on img "button" at bounding box center [1512, 113] width 7 height 7
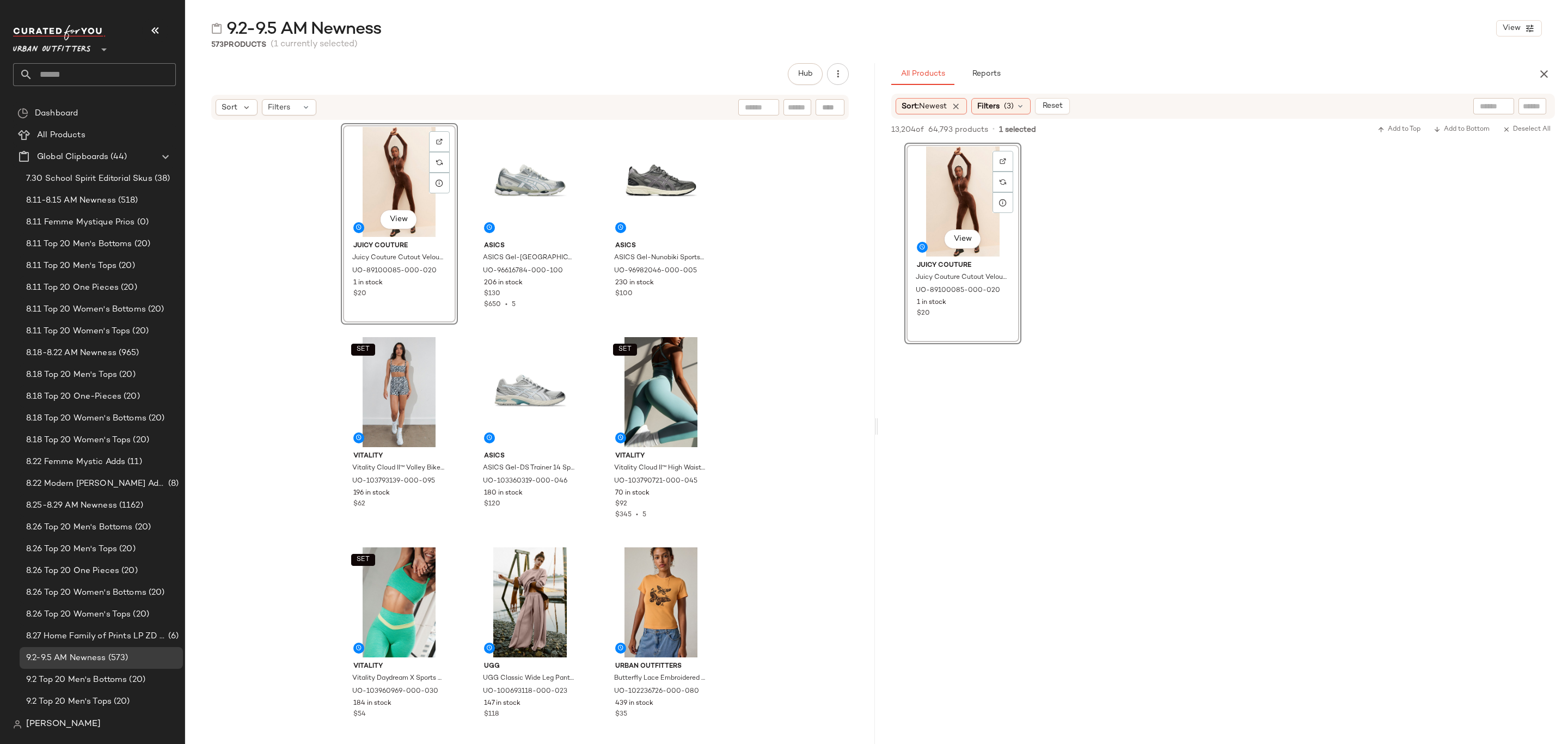
scroll to position [490, 0]
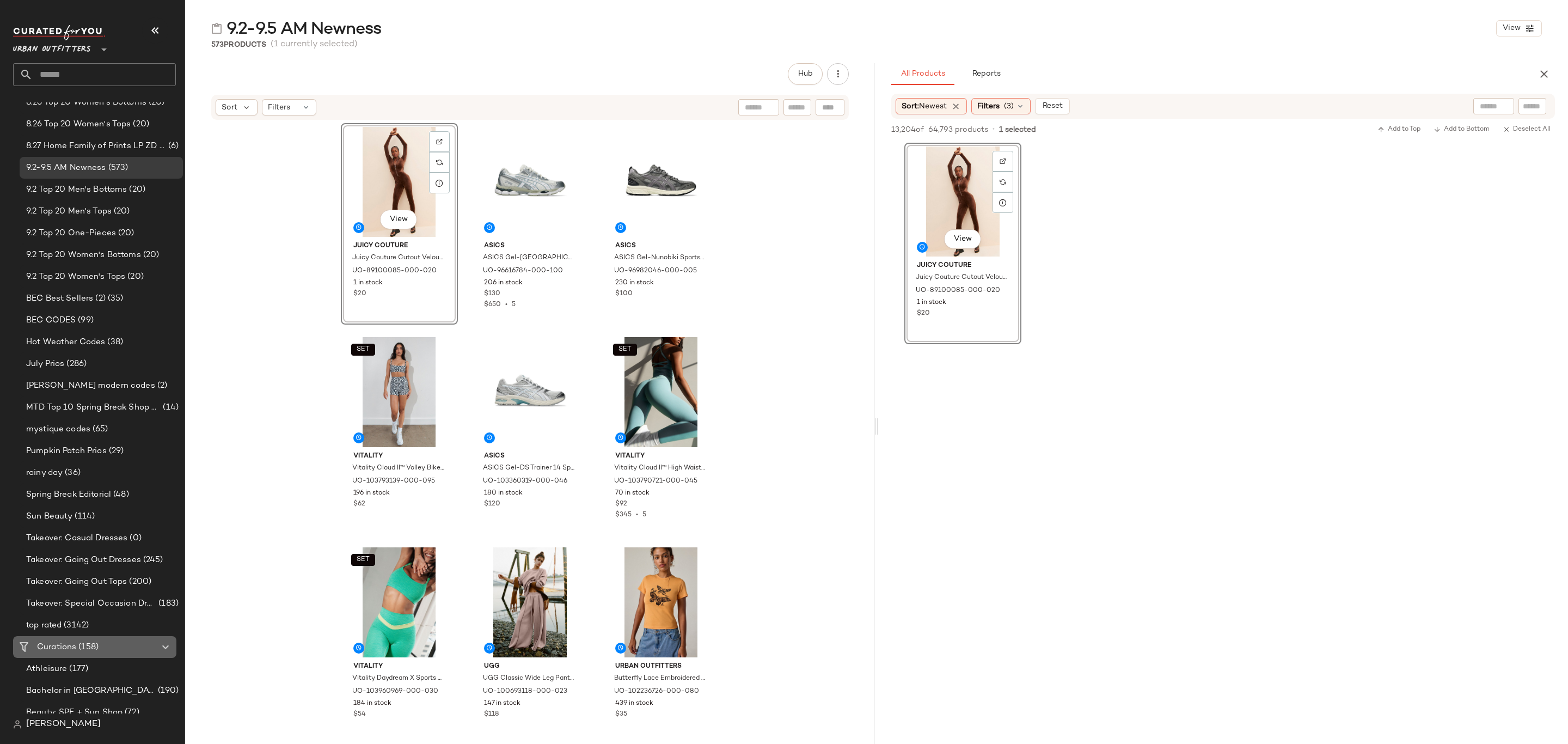
click at [112, 656] on Curations "Curations (158)" at bounding box center [95, 647] width 163 height 21
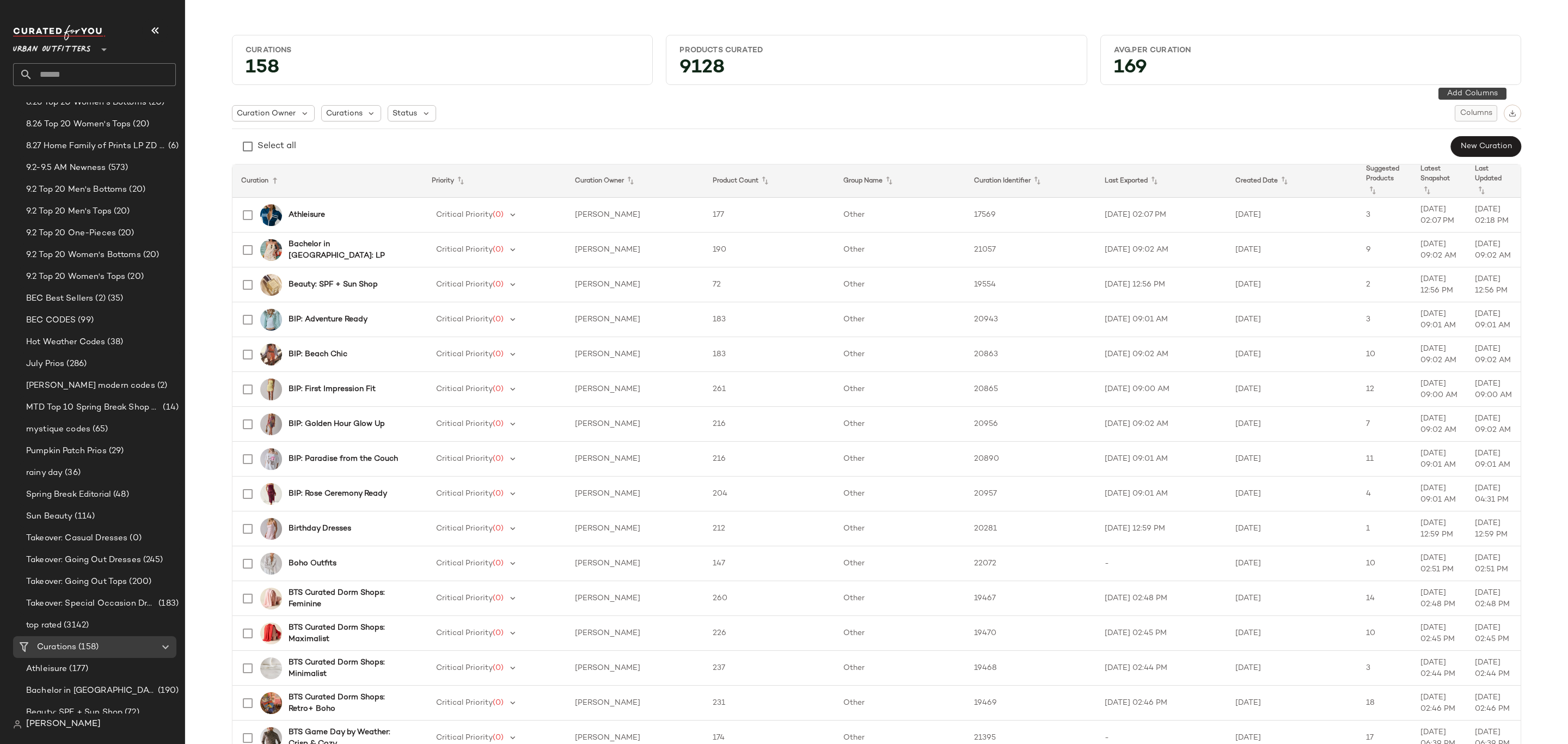
click at [1468, 110] on span "Columns" at bounding box center [1477, 113] width 33 height 9
click at [1418, 163] on label "Auto Maintenance" at bounding box center [1418, 162] width 72 height 21
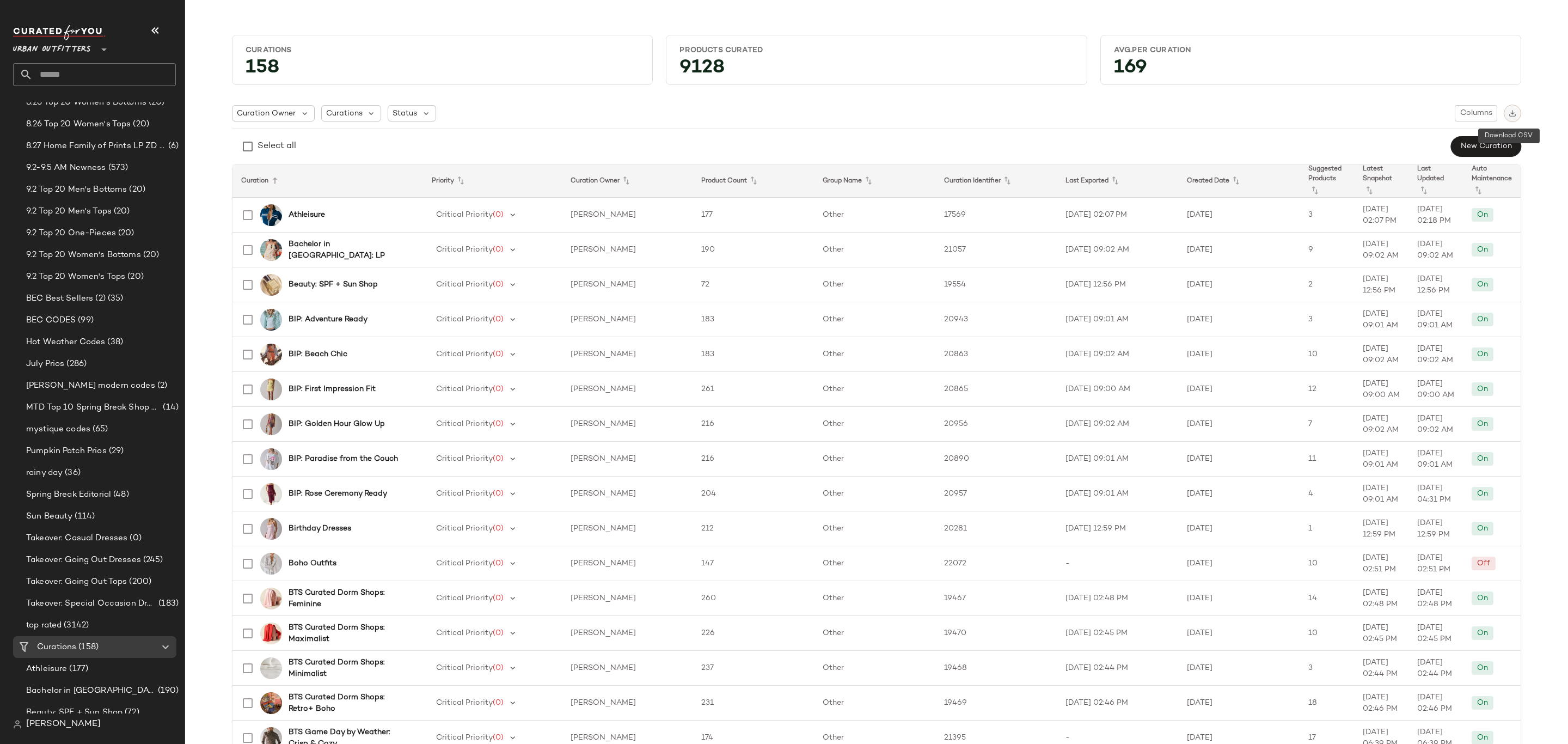
click at [1514, 116] on button "button" at bounding box center [1512, 113] width 17 height 17
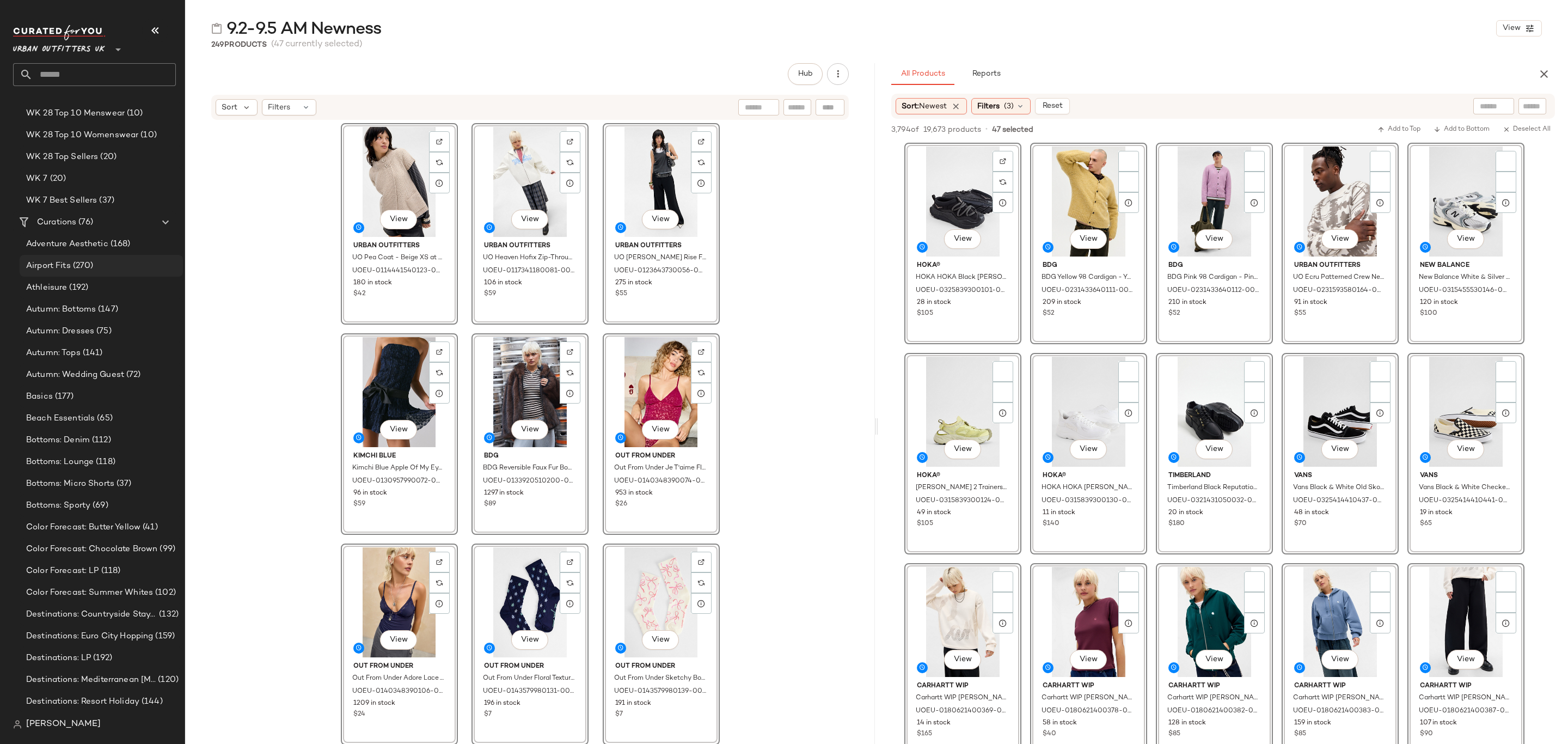
scroll to position [1716, 0]
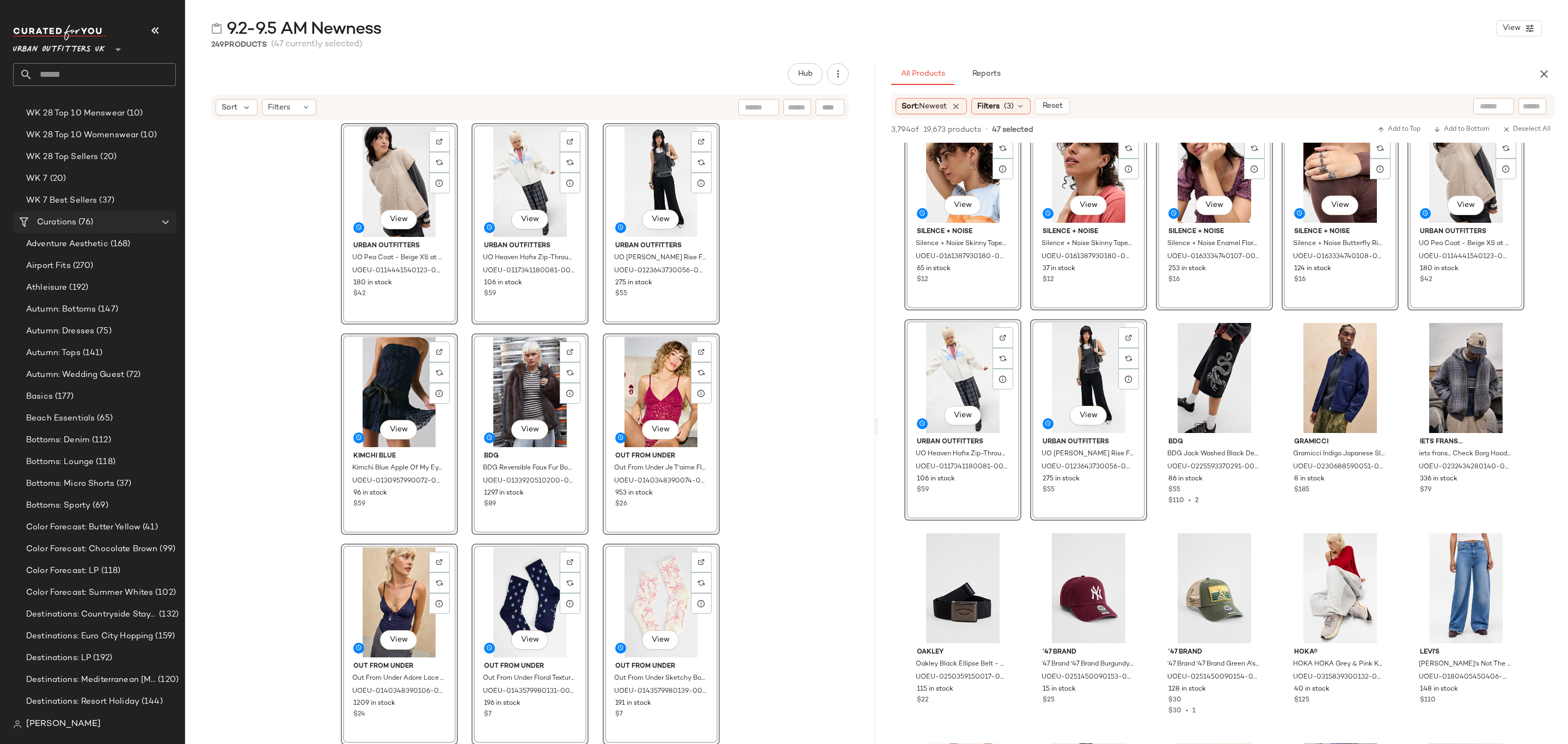
click at [84, 222] on span "(76)" at bounding box center [85, 222] width 16 height 12
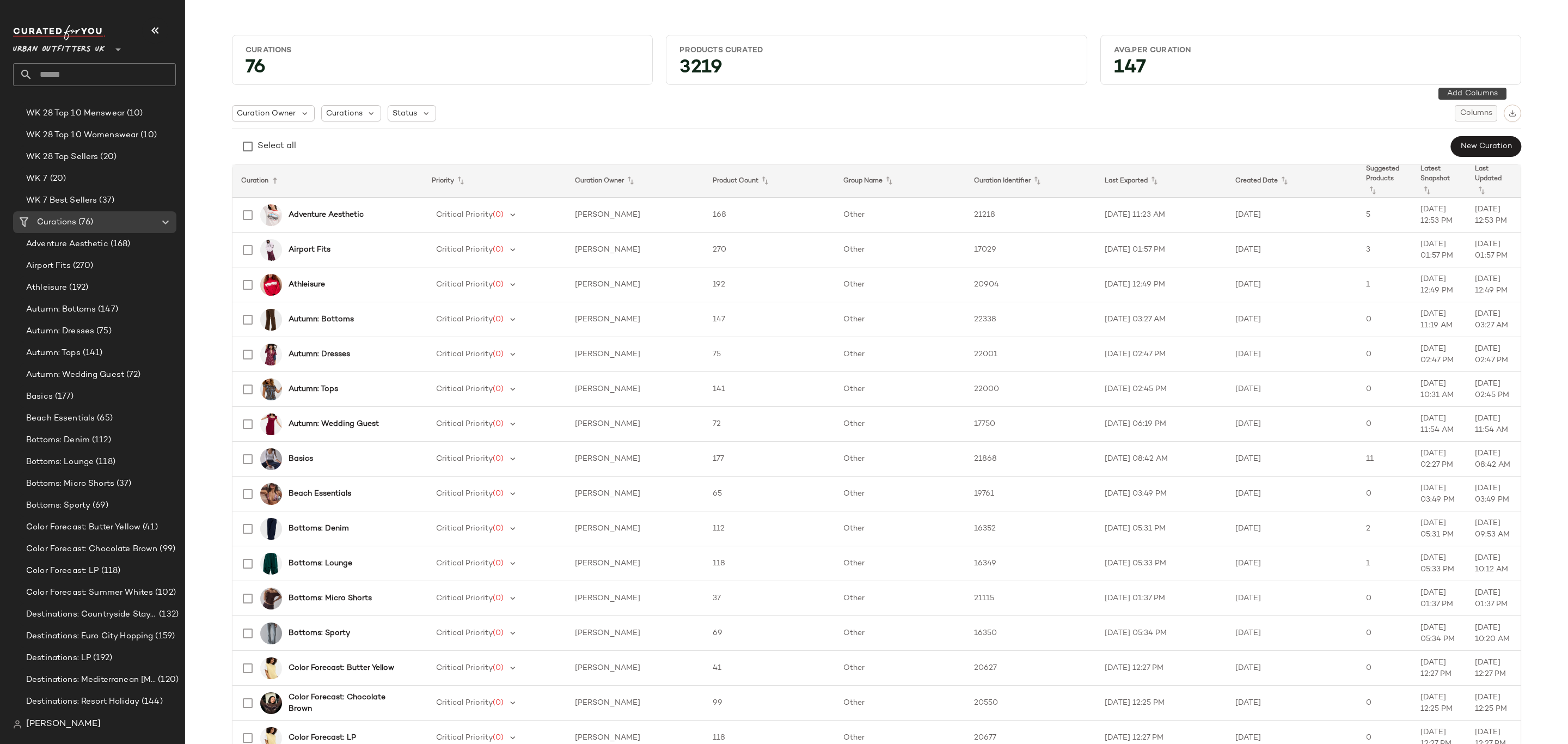
click at [1463, 110] on span "Columns" at bounding box center [1477, 113] width 33 height 9
click at [1411, 152] on label "Auto Maintenance" at bounding box center [1418, 162] width 72 height 21
click at [1215, 121] on div "Curation Owner Curations Status Columns" at bounding box center [877, 113] width 1290 height 17
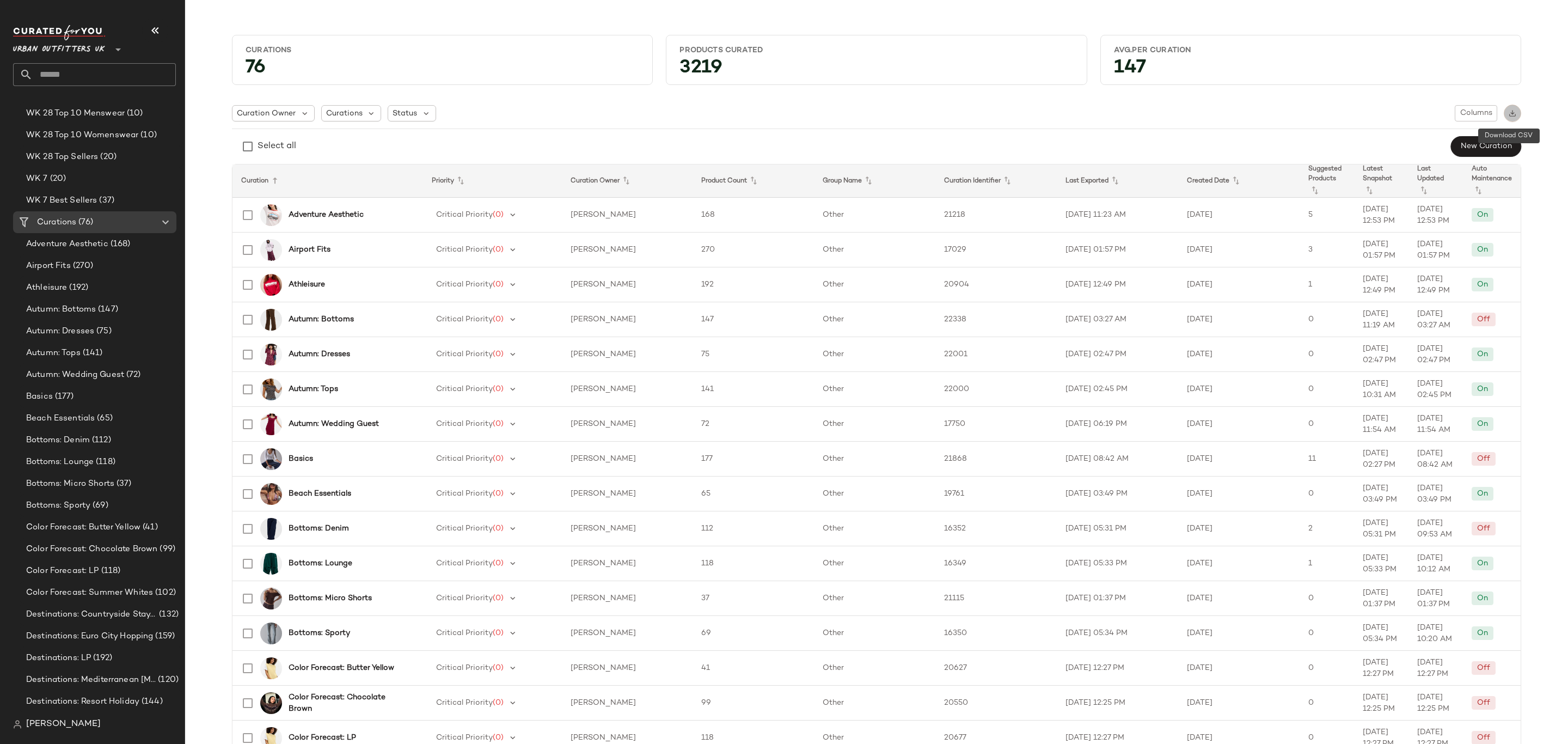
click at [1516, 116] on button "button" at bounding box center [1512, 113] width 17 height 17
